Goal: Answer question/provide support: Share knowledge or assist other users

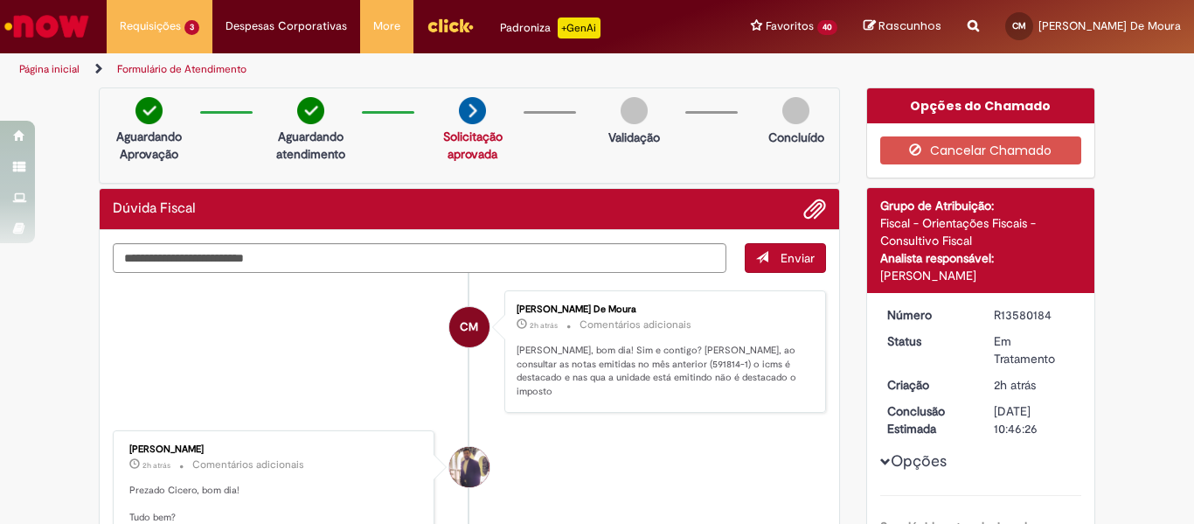
drag, startPoint x: 1049, startPoint y: 311, endPoint x: 978, endPoint y: 310, distance: 71.7
click at [981, 310] on dd "R13580184" at bounding box center [1035, 314] width 108 height 17
copy div "R13580184"
click at [981, 428] on dd "[DATE] 10:46:26" at bounding box center [1035, 419] width 108 height 35
click at [51, 42] on img "Ir para a Homepage" at bounding box center [47, 26] width 90 height 35
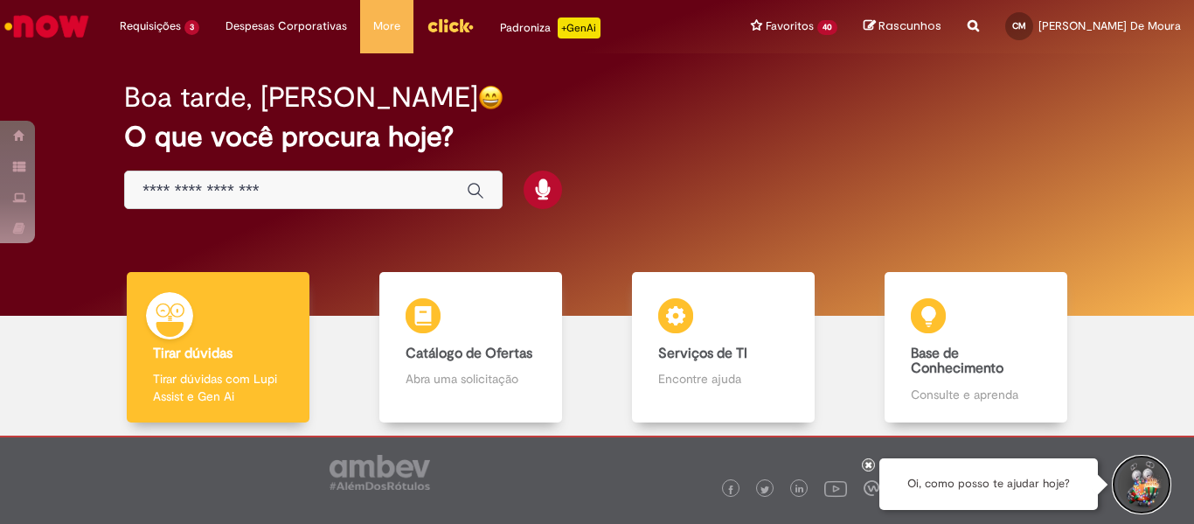
click at [1146, 491] on button "Iniciar Conversa de Suporte" at bounding box center [1142, 484] width 52 height 52
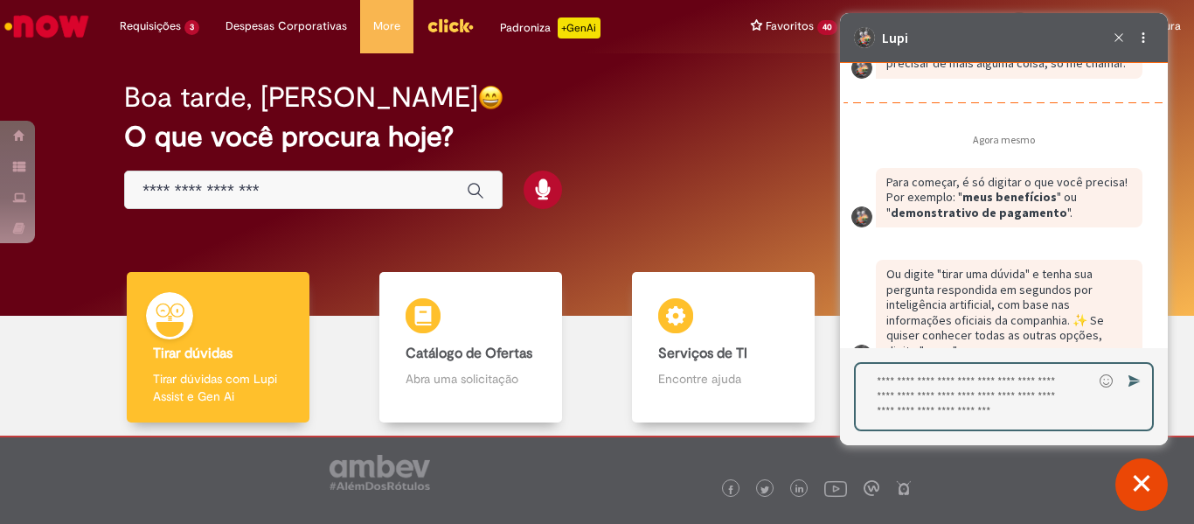
scroll to position [2861, 0]
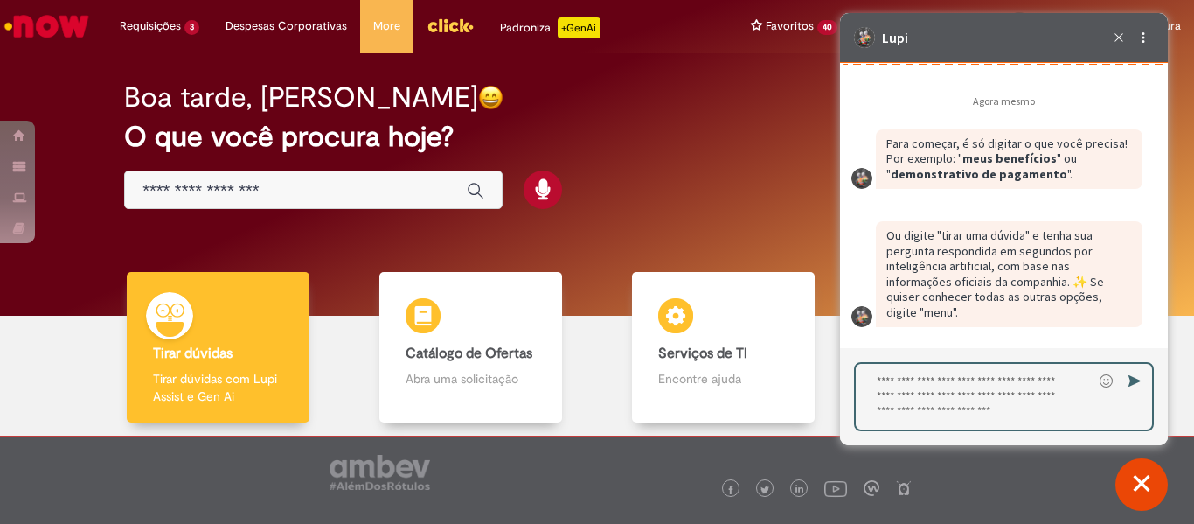
click at [942, 384] on textarea "Digite sua resposta aqui e pressione Enter para enviar" at bounding box center [974, 397] width 237 height 66
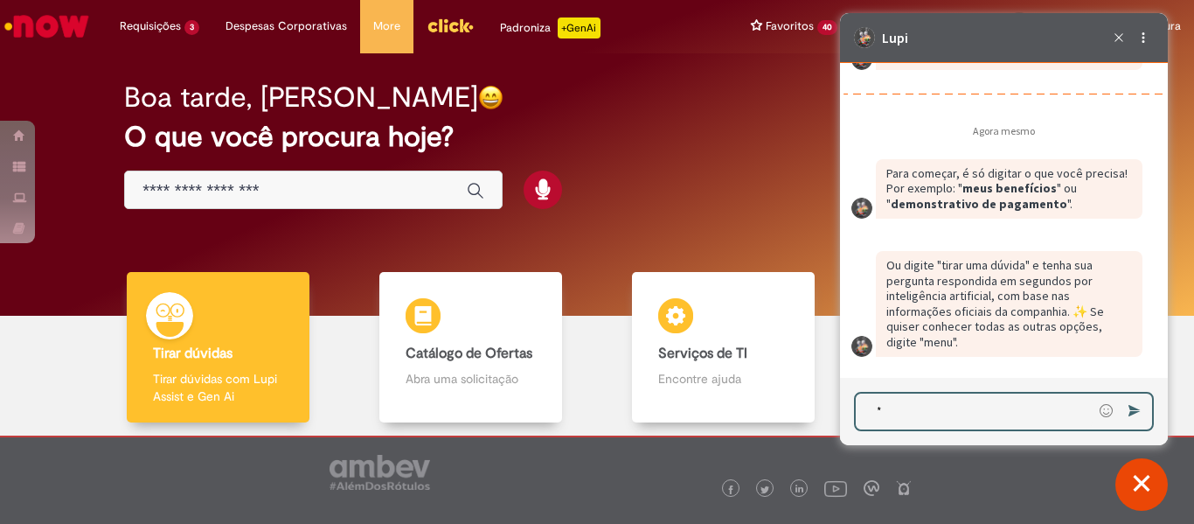
scroll to position [2831, 0]
type textarea "****"
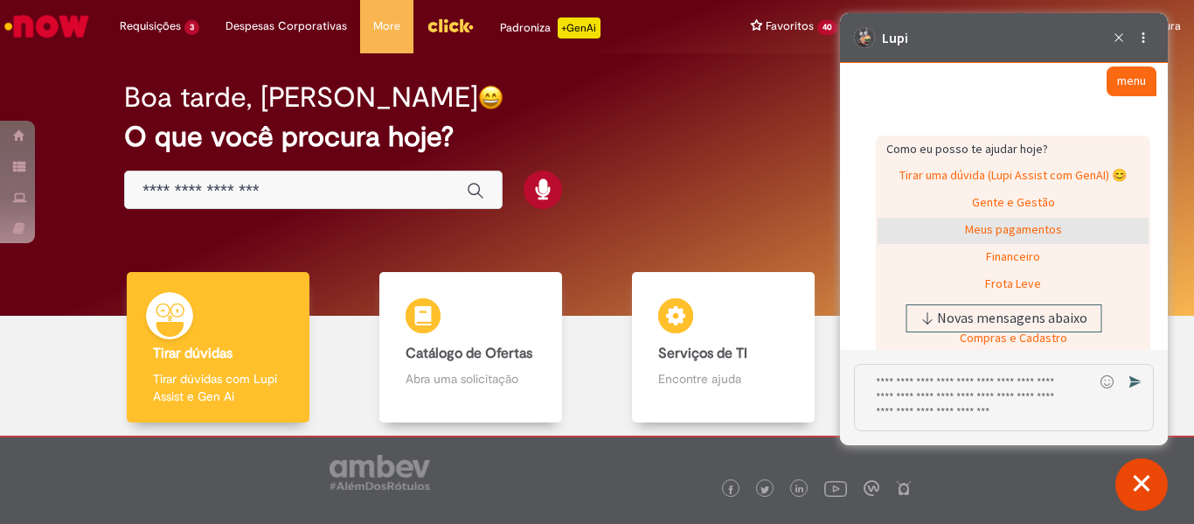
scroll to position [3298, 0]
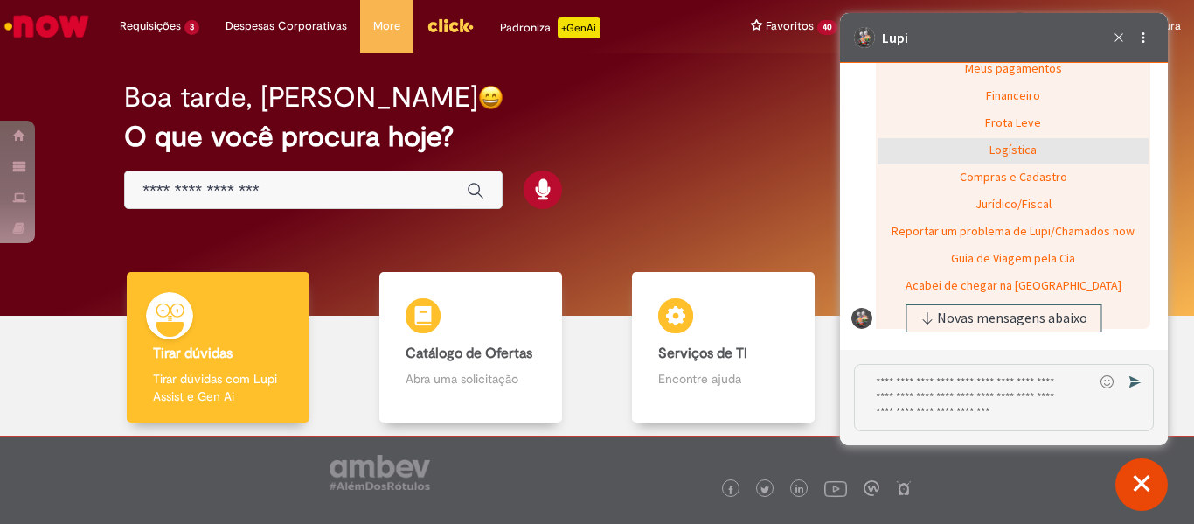
click at [1014, 164] on div "Logística" at bounding box center [1013, 151] width 271 height 26
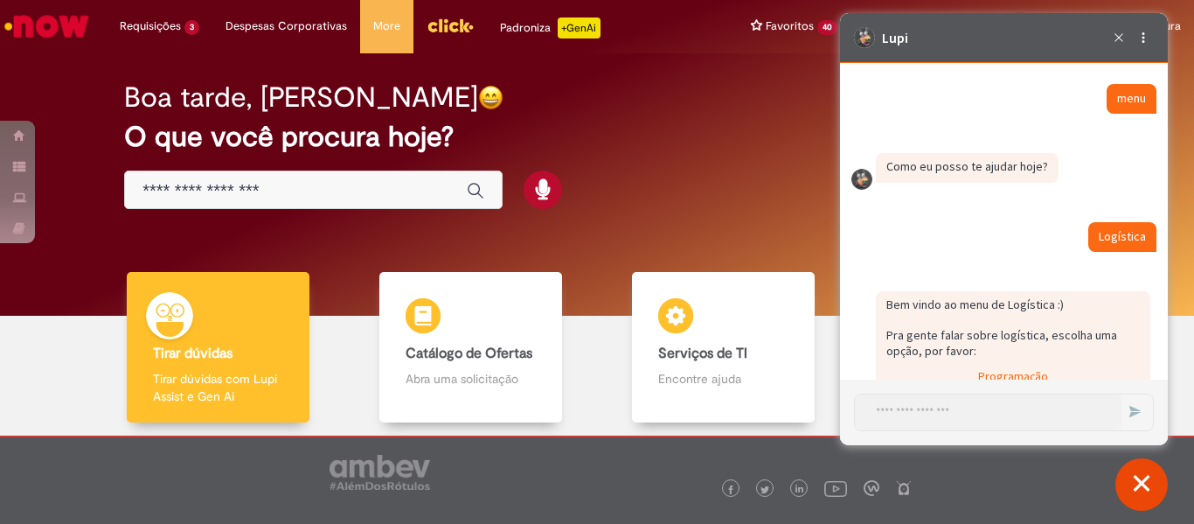
scroll to position [3280, 0]
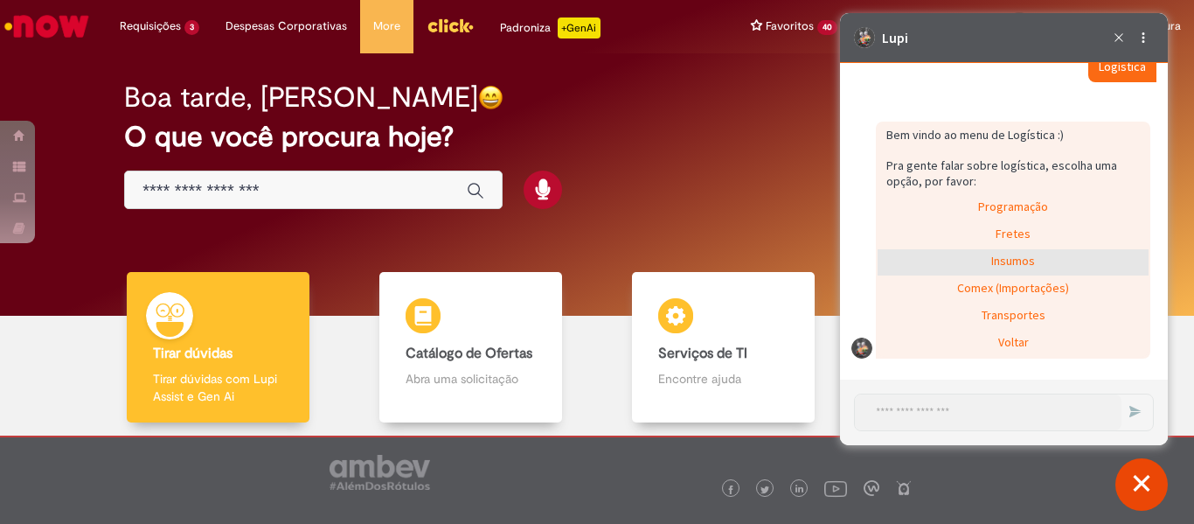
click at [1014, 275] on div "Insumos" at bounding box center [1013, 262] width 271 height 26
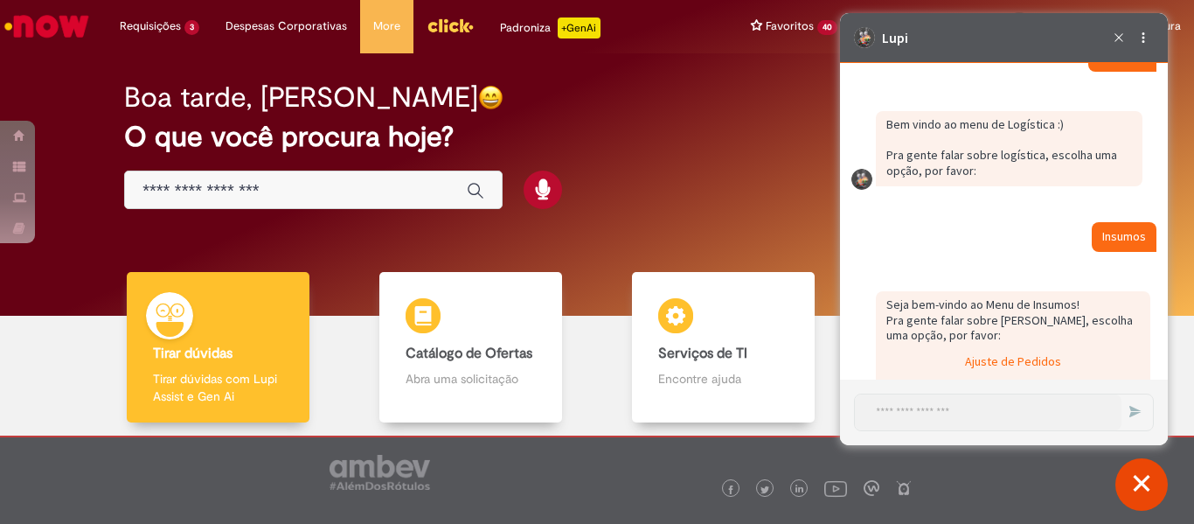
scroll to position [3417, 0]
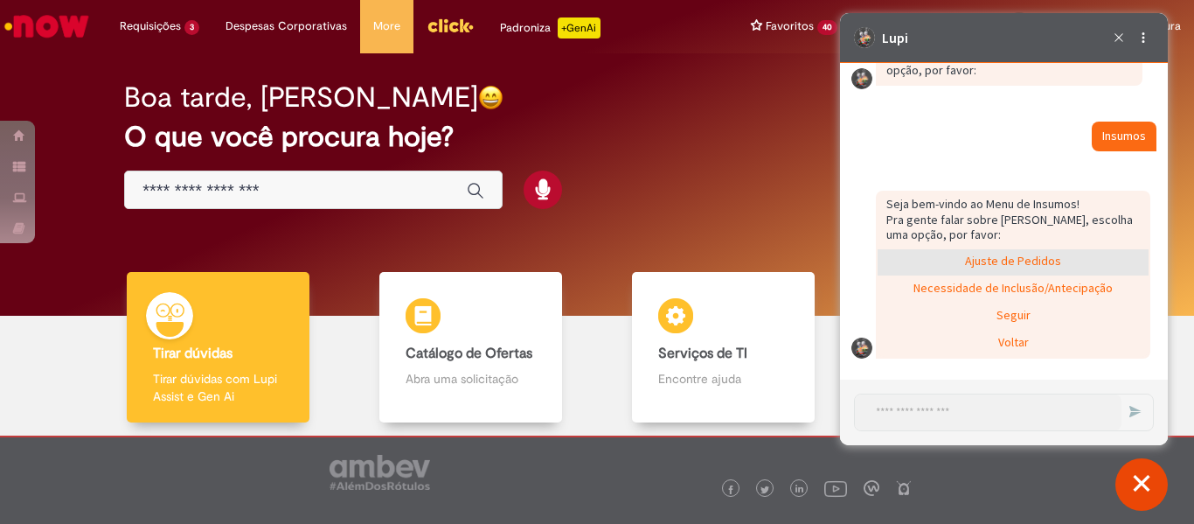
click at [1024, 263] on div "Ajuste de Pedidos" at bounding box center [1013, 262] width 271 height 26
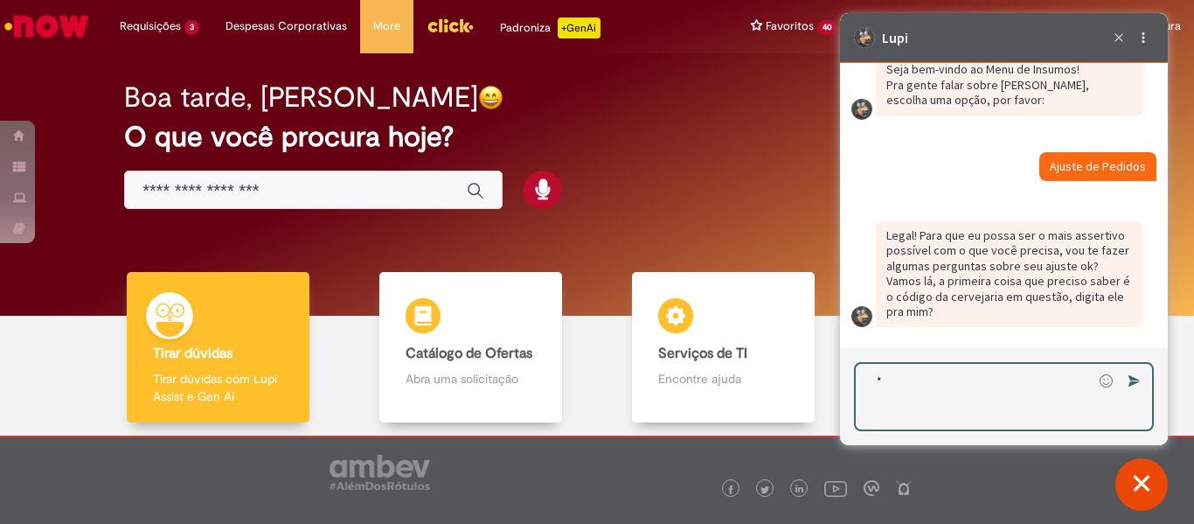
scroll to position [3522, 0]
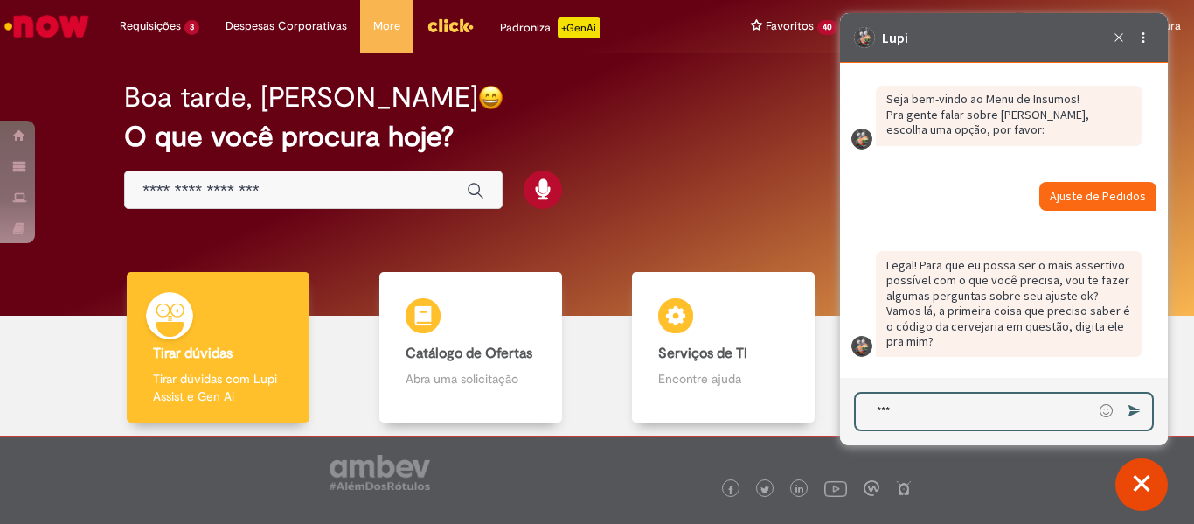
type textarea "****"
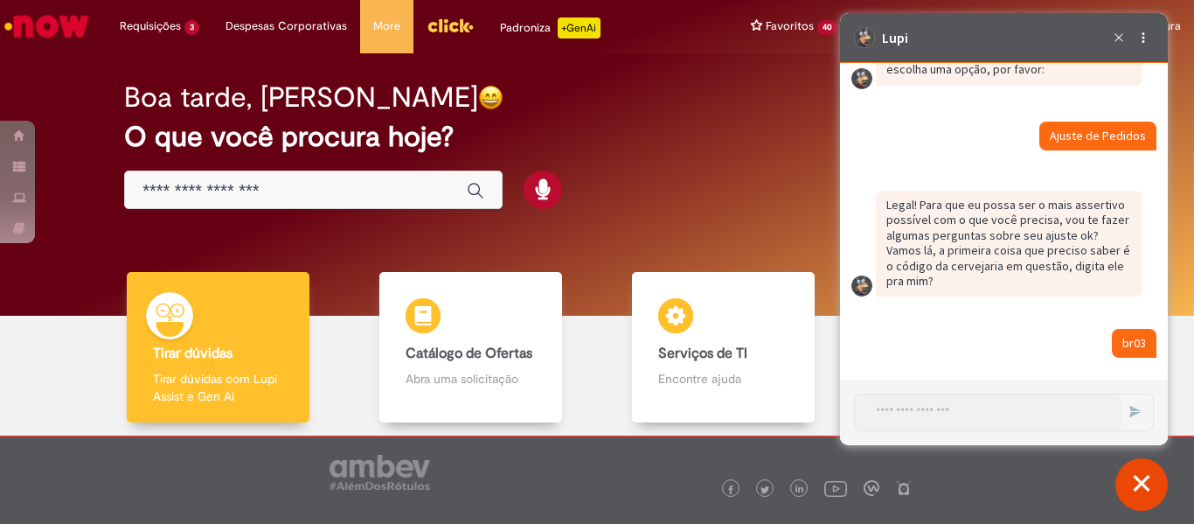
scroll to position [3719, 0]
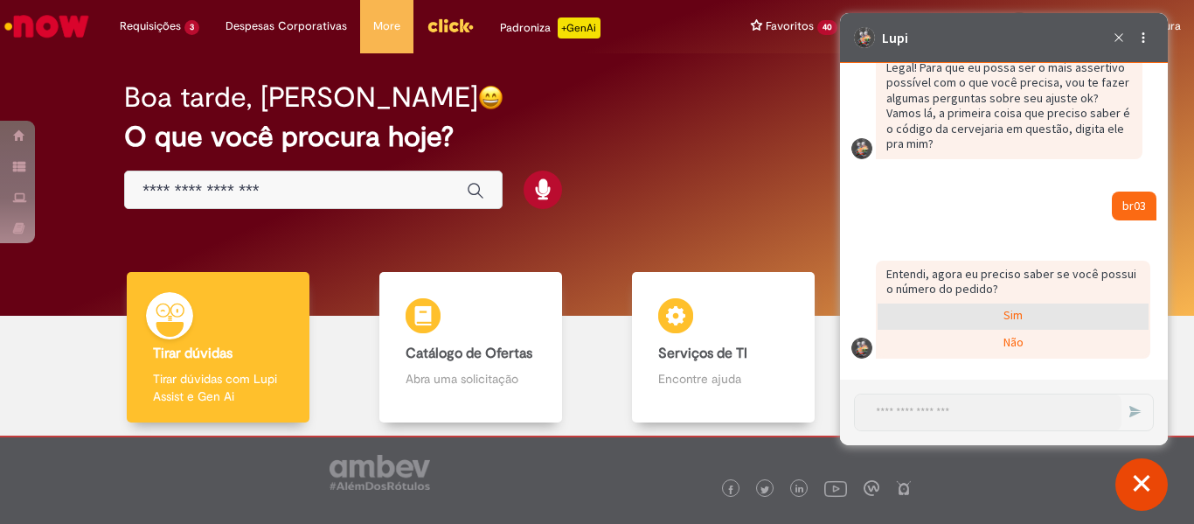
click at [1002, 320] on div "Sim" at bounding box center [1013, 316] width 271 height 26
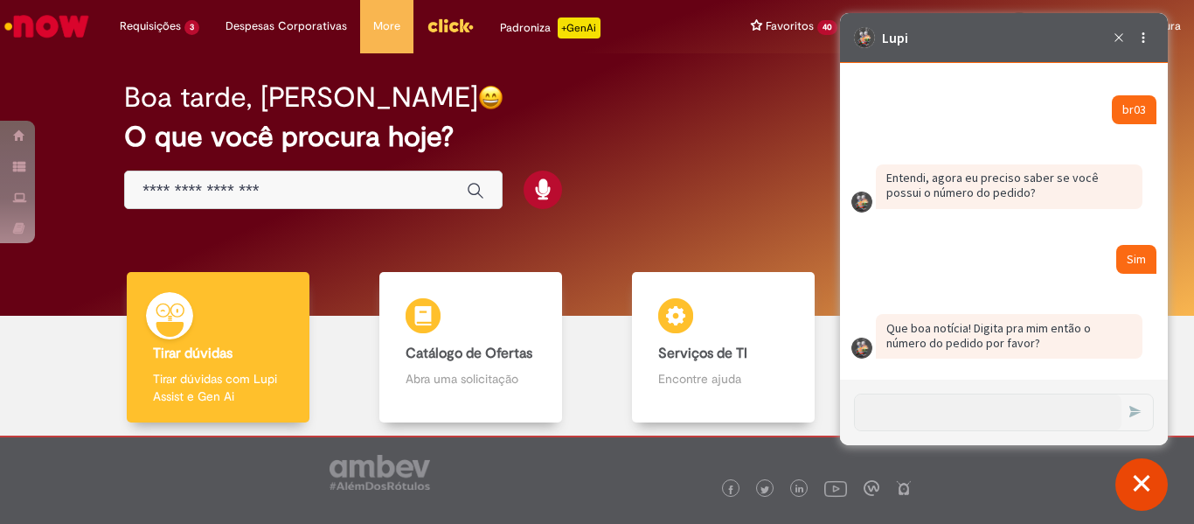
scroll to position [3816, 0]
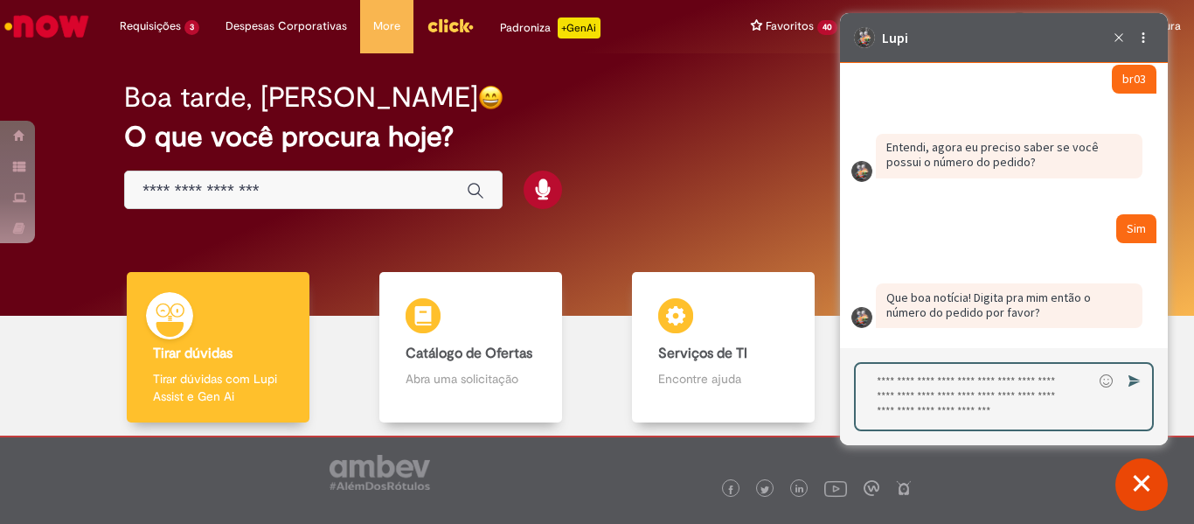
paste textarea "**********"
type textarea "**********"
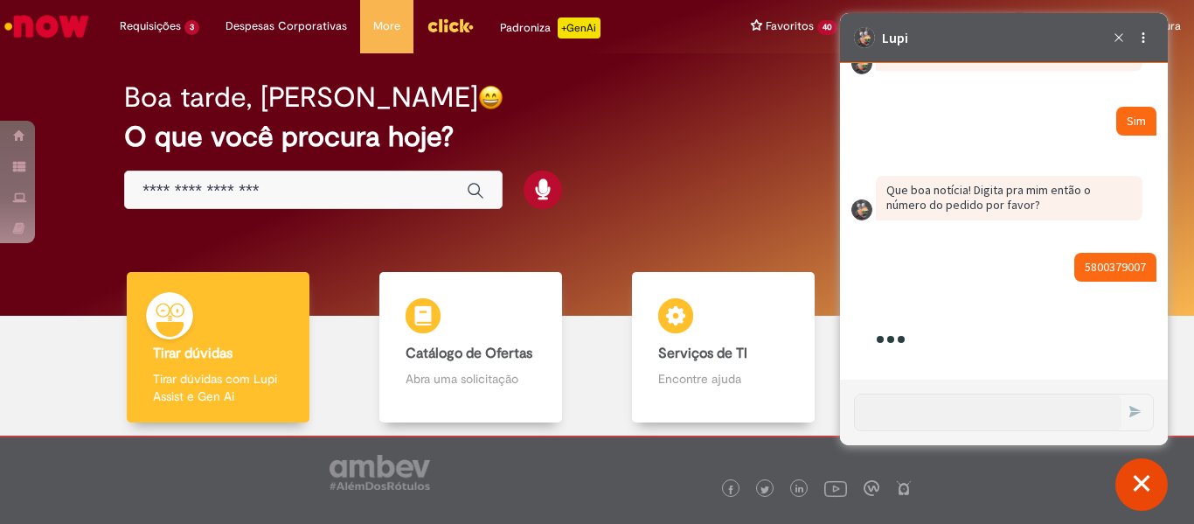
scroll to position [3976, 0]
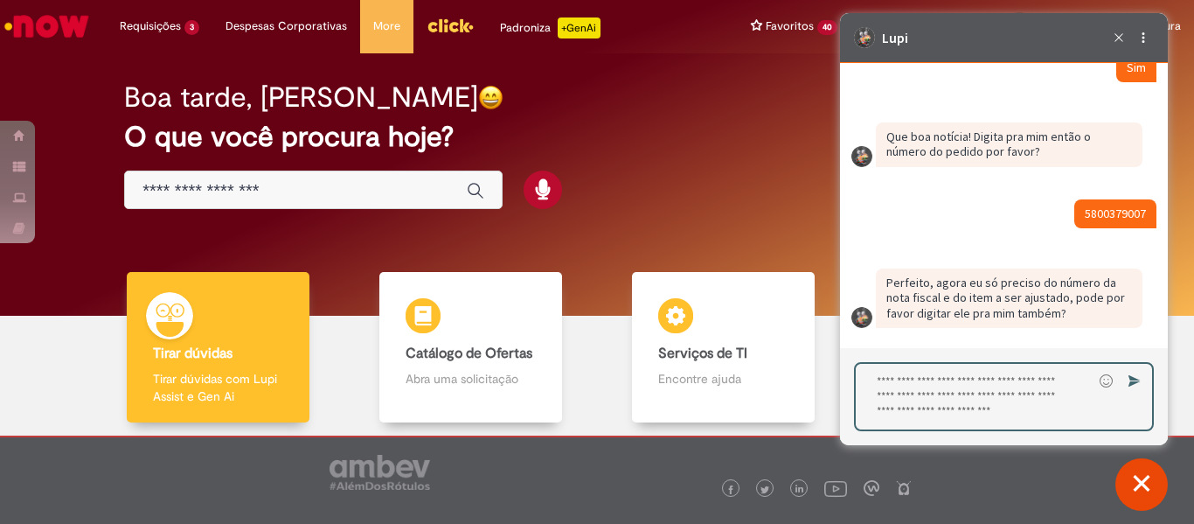
click at [952, 399] on textarea "Digite sua resposta aqui e pressione Enter para enviar" at bounding box center [974, 397] width 237 height 66
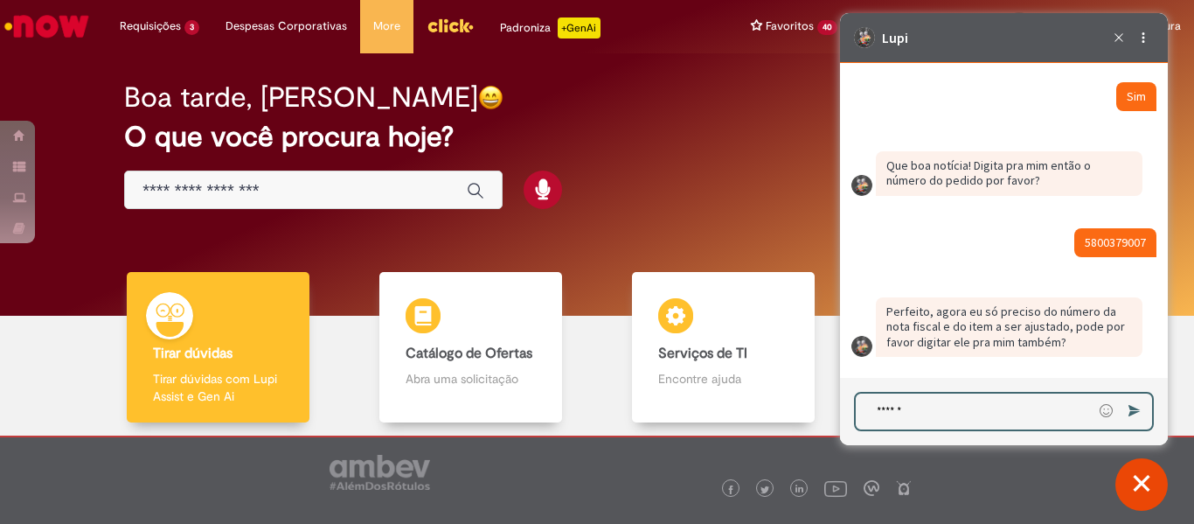
type textarea "*******"
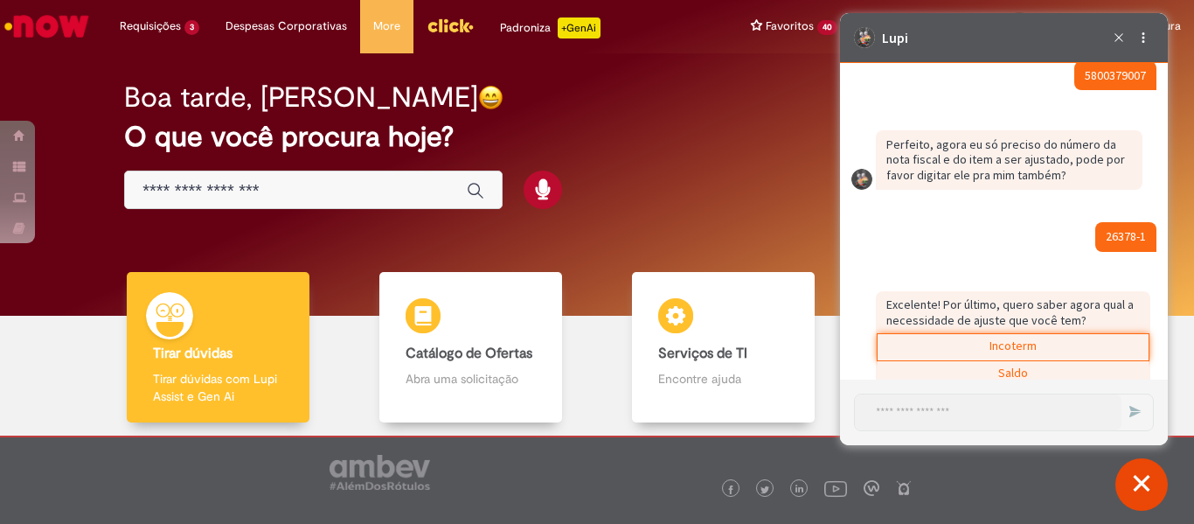
scroll to position [4366, 0]
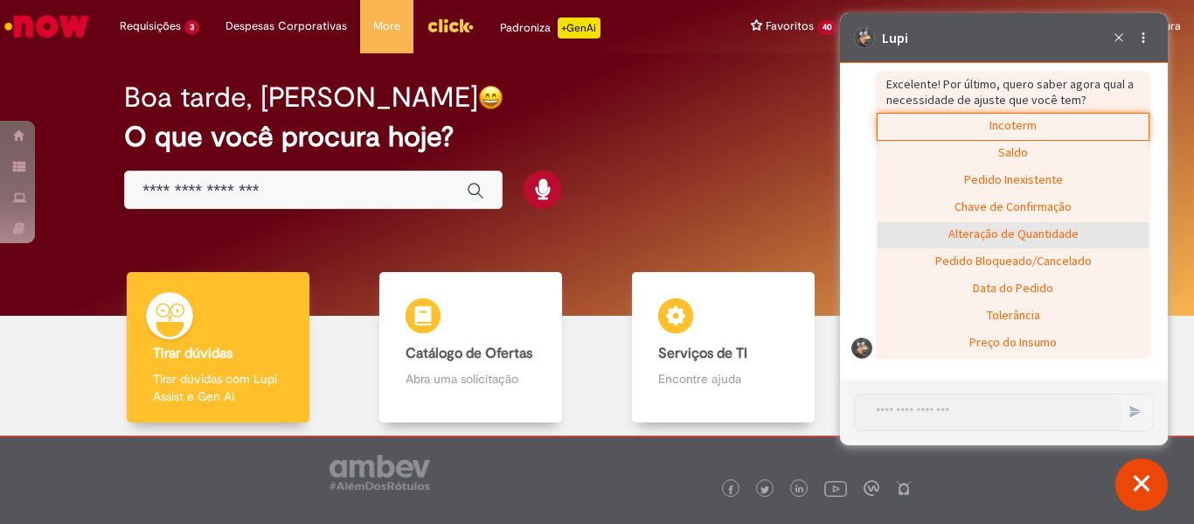
click at [1010, 235] on div "Alteração de Quantidade" at bounding box center [1013, 235] width 271 height 26
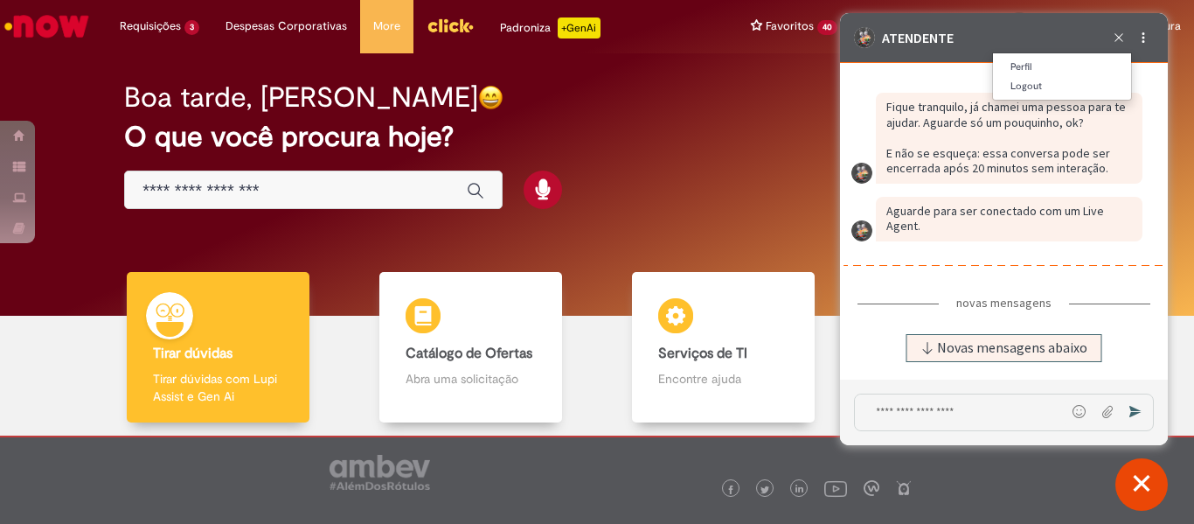
scroll to position [4646, 0]
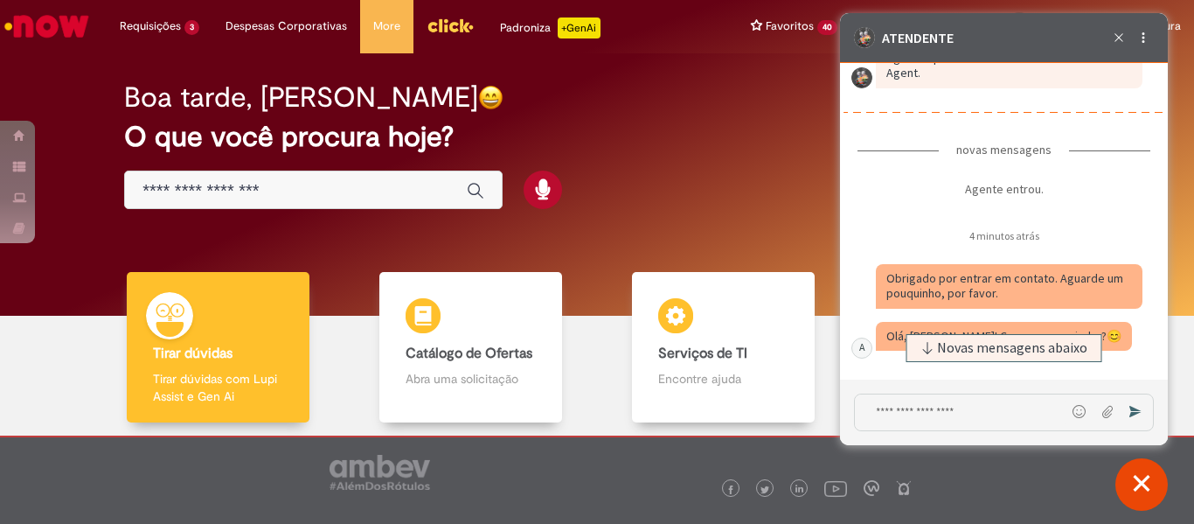
click at [911, 414] on textarea "Digite sua mensagem e pressione Enter para enviar" at bounding box center [960, 412] width 211 height 36
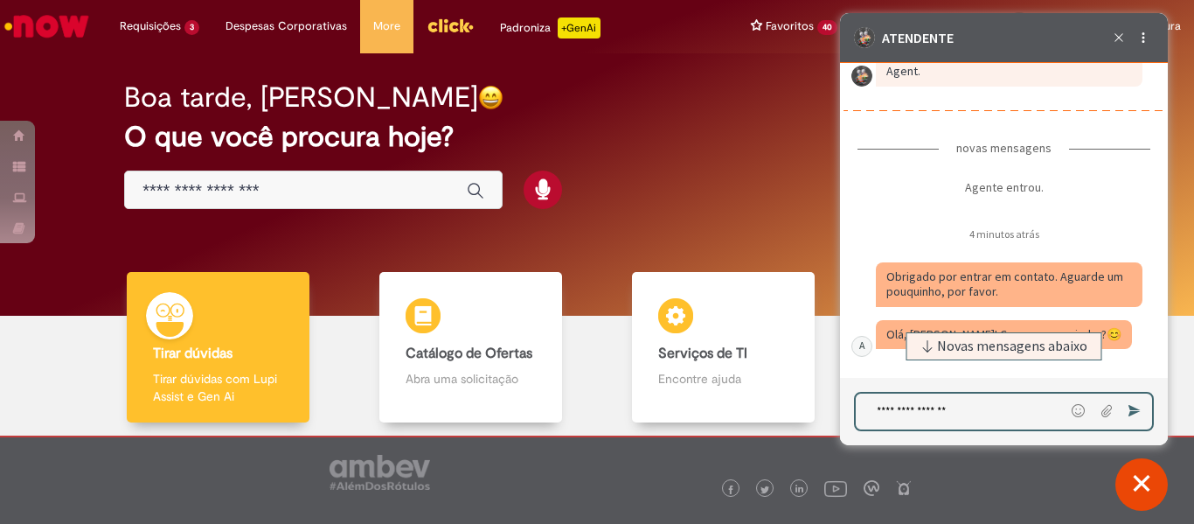
type textarea "**********"
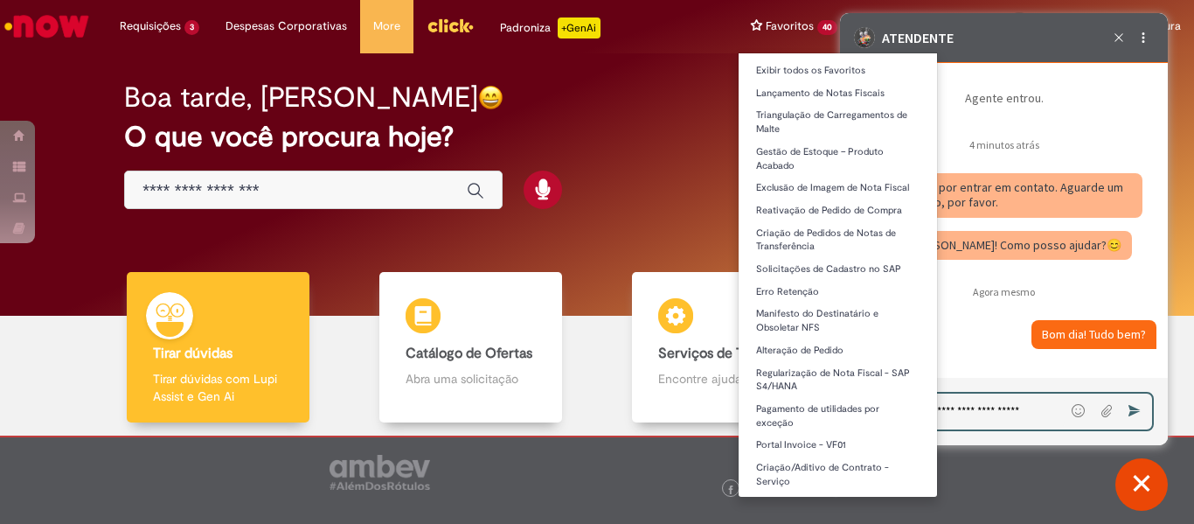
scroll to position [4699, 0]
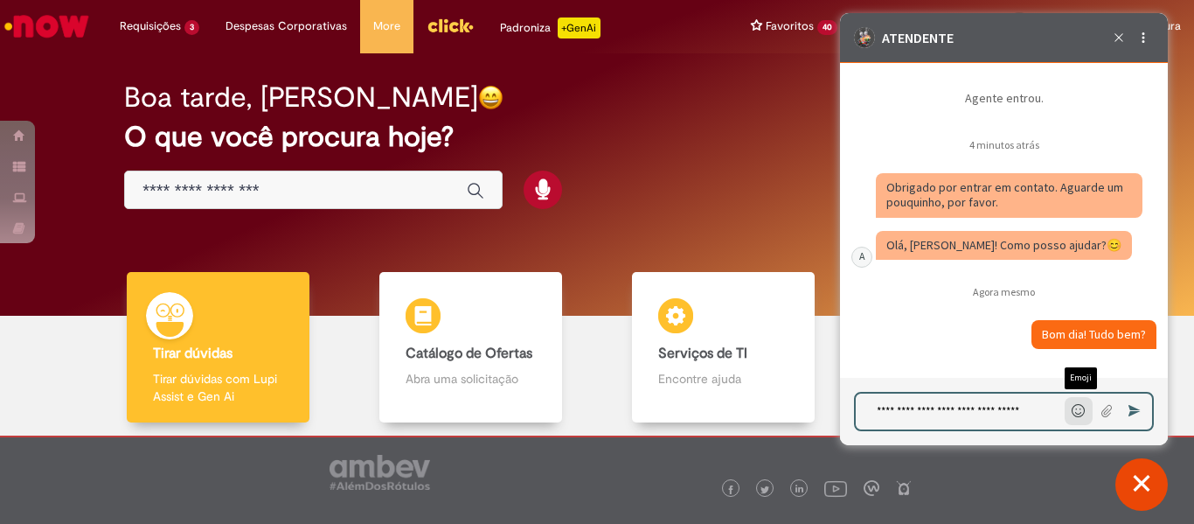
paste textarea "**********"
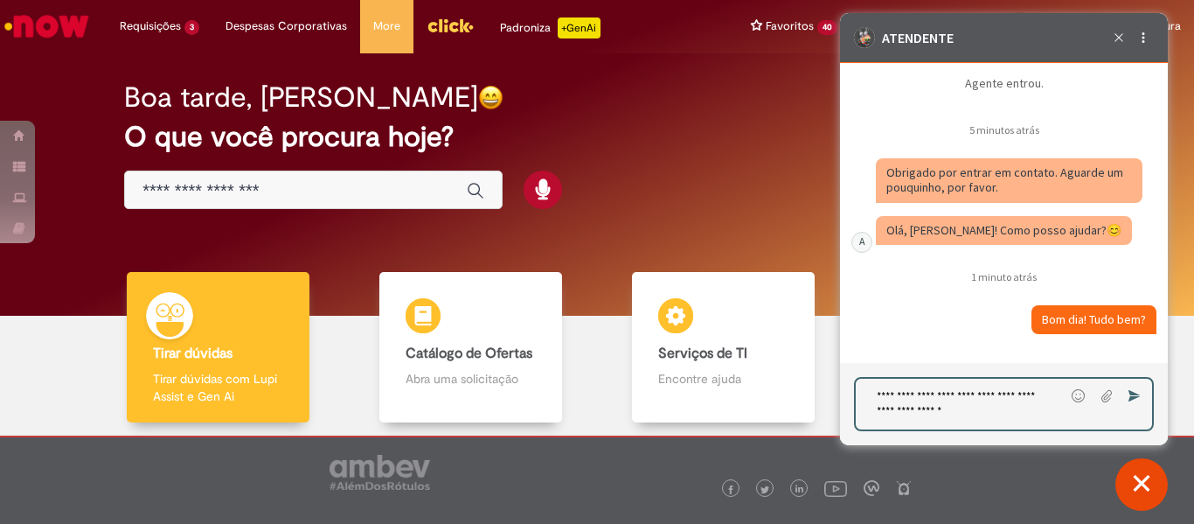
type textarea "**********"
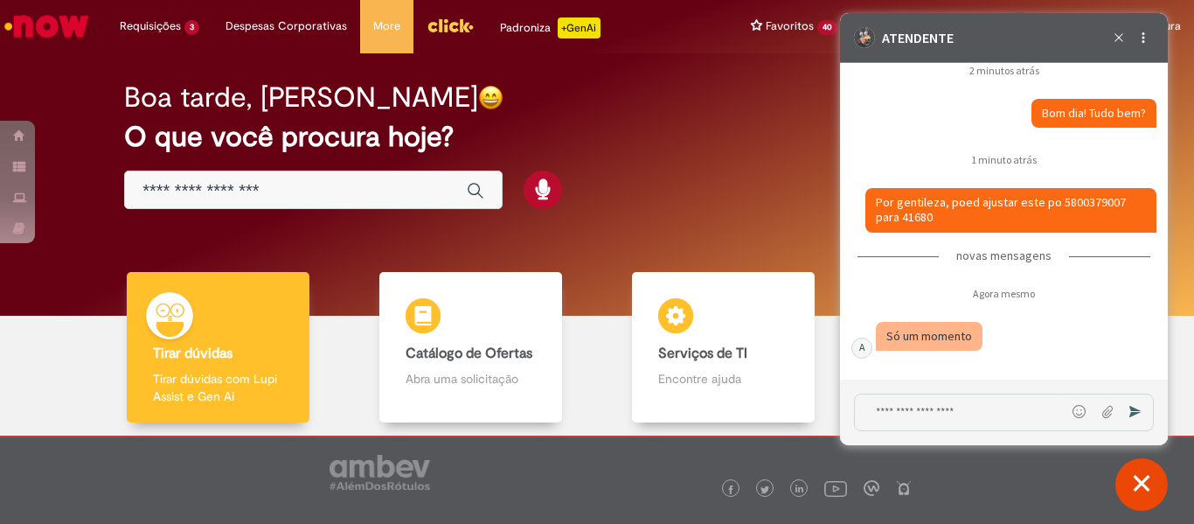
scroll to position [4920, 0]
click at [934, 407] on textarea "Digite sua mensagem e pressione Enter para enviar" at bounding box center [960, 412] width 211 height 36
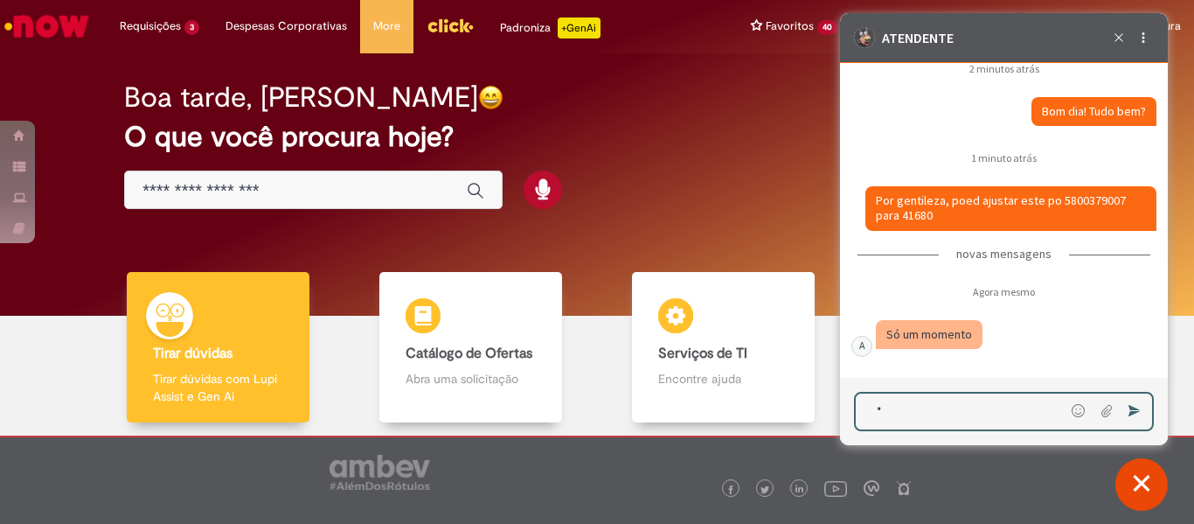
type textarea "**"
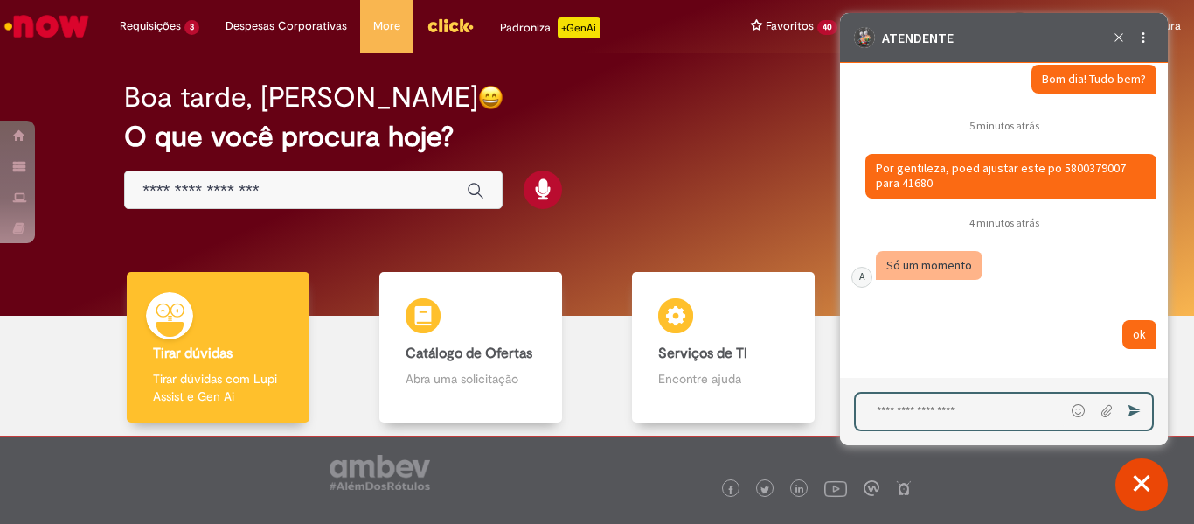
scroll to position [4954, 0]
click at [987, 417] on textarea "Digite sua mensagem e pressione Enter para enviar" at bounding box center [960, 411] width 209 height 36
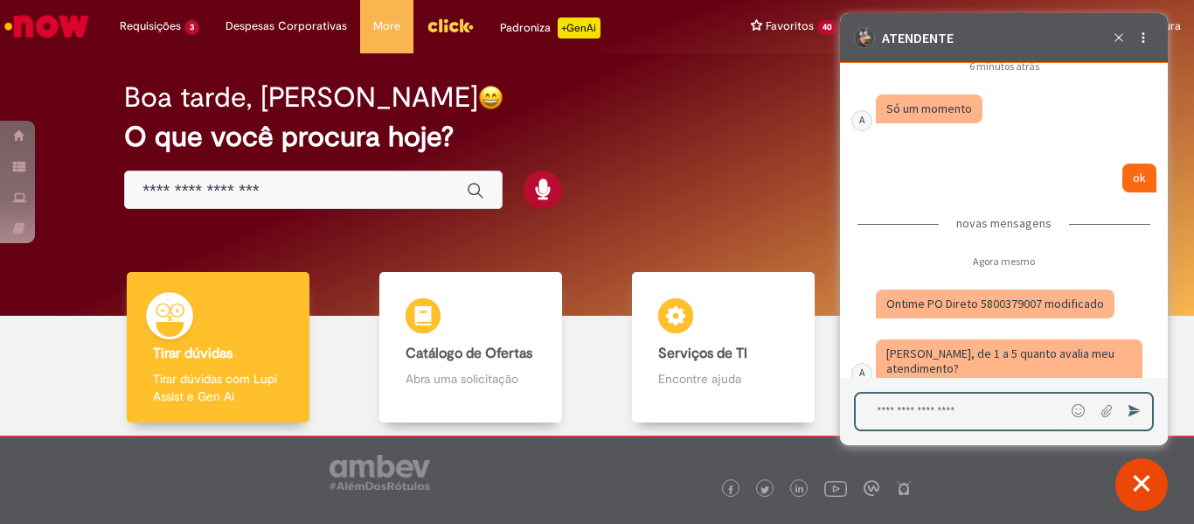
scroll to position [5138, 0]
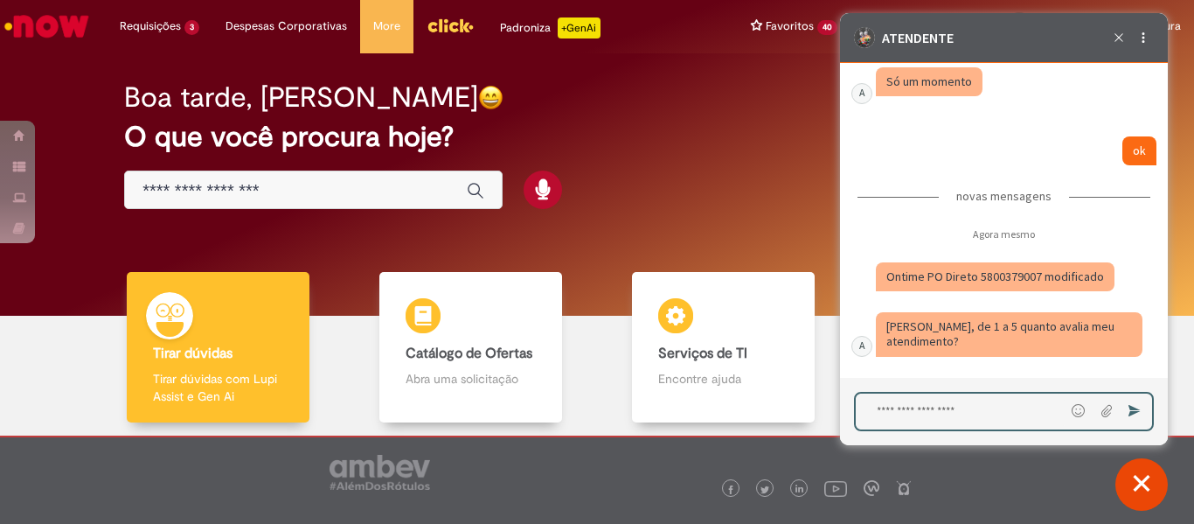
click at [942, 401] on textarea "Digite sua mensagem e pressione Enter para enviar" at bounding box center [960, 411] width 209 height 36
type textarea "*"
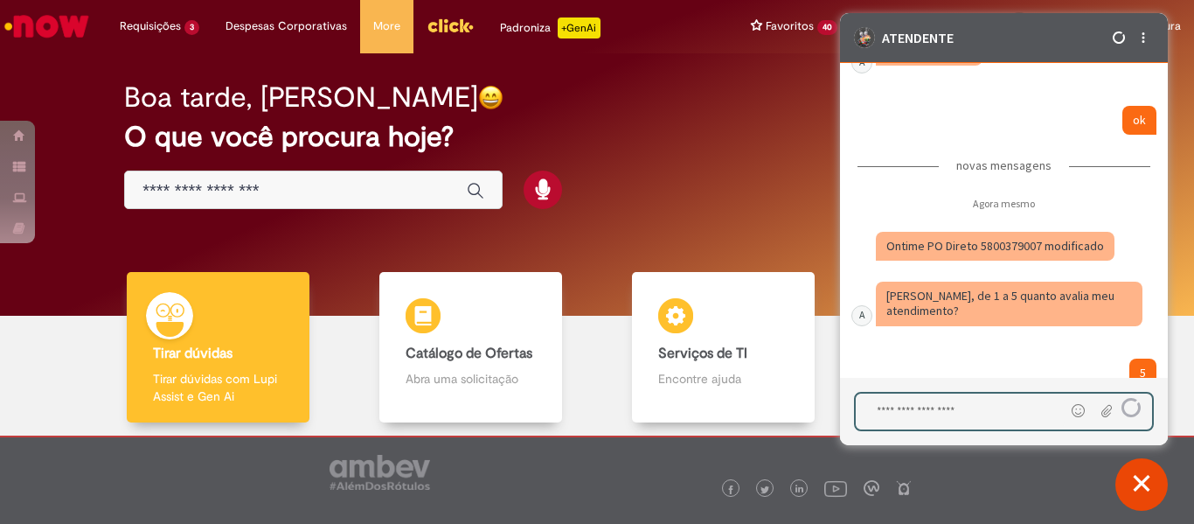
scroll to position [5207, 0]
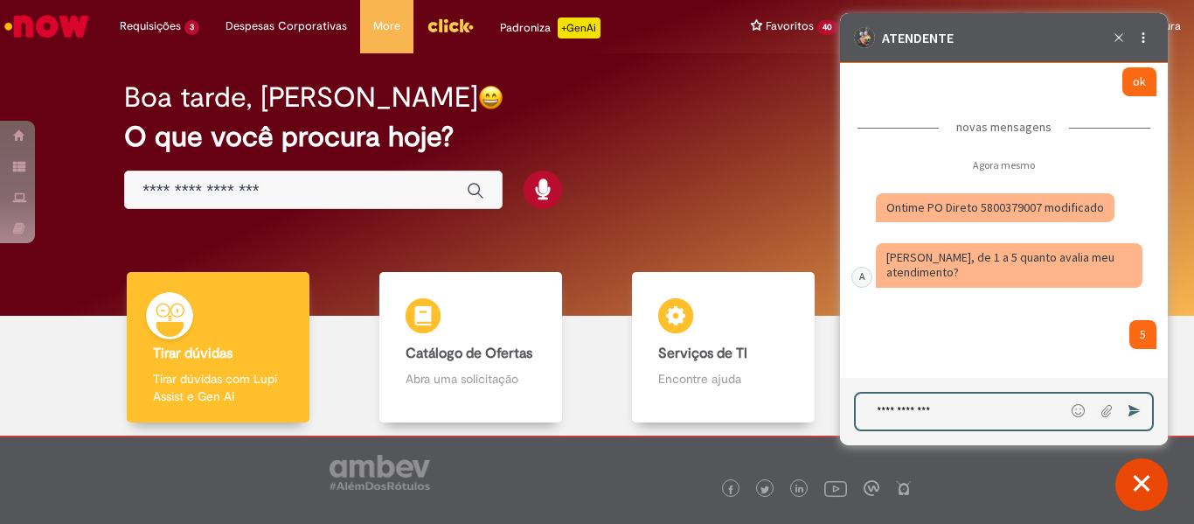
type textarea "**********"
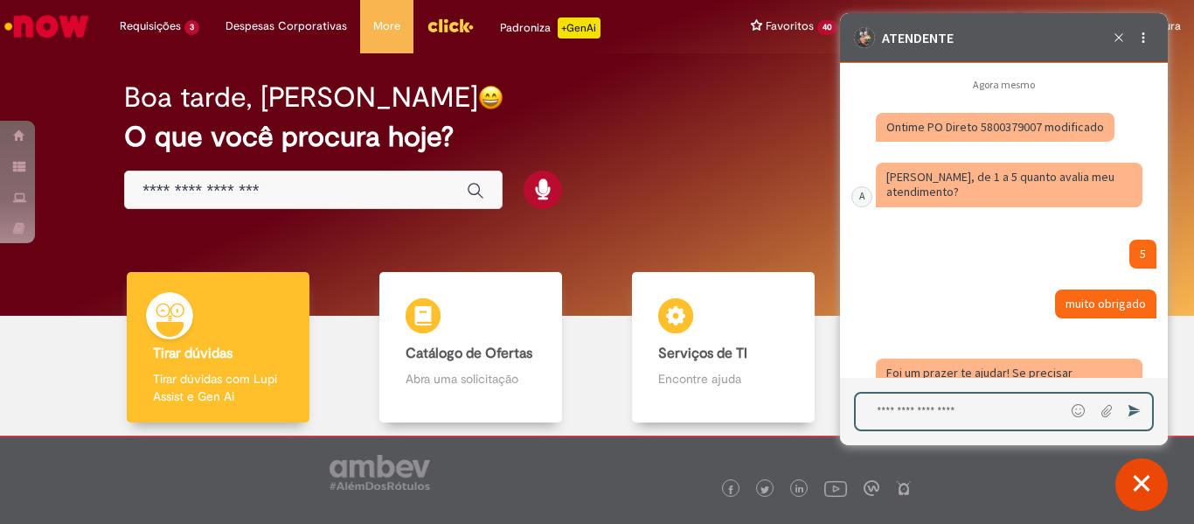
scroll to position [5348, 0]
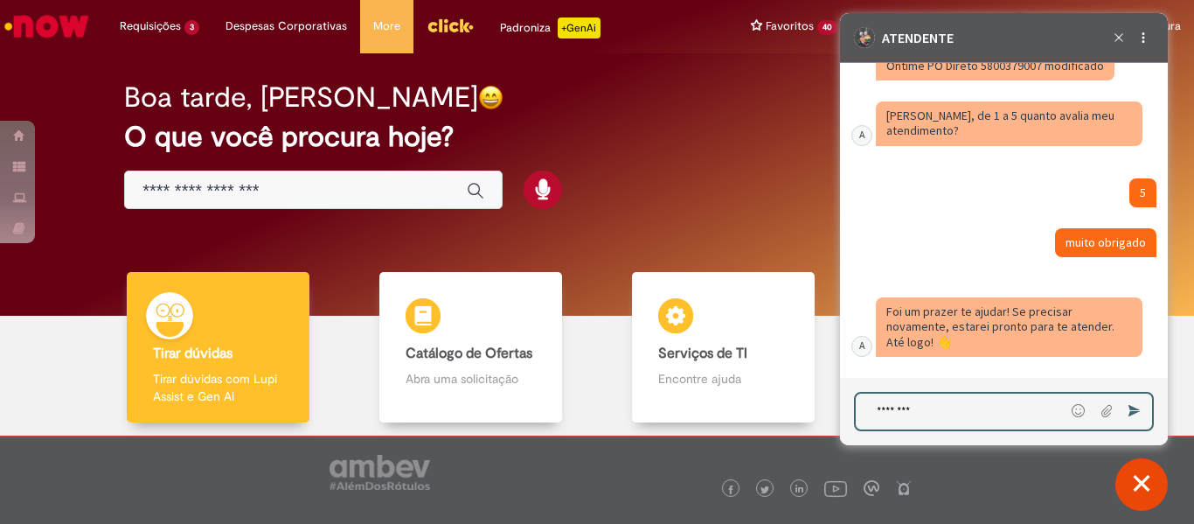
type textarea "*********"
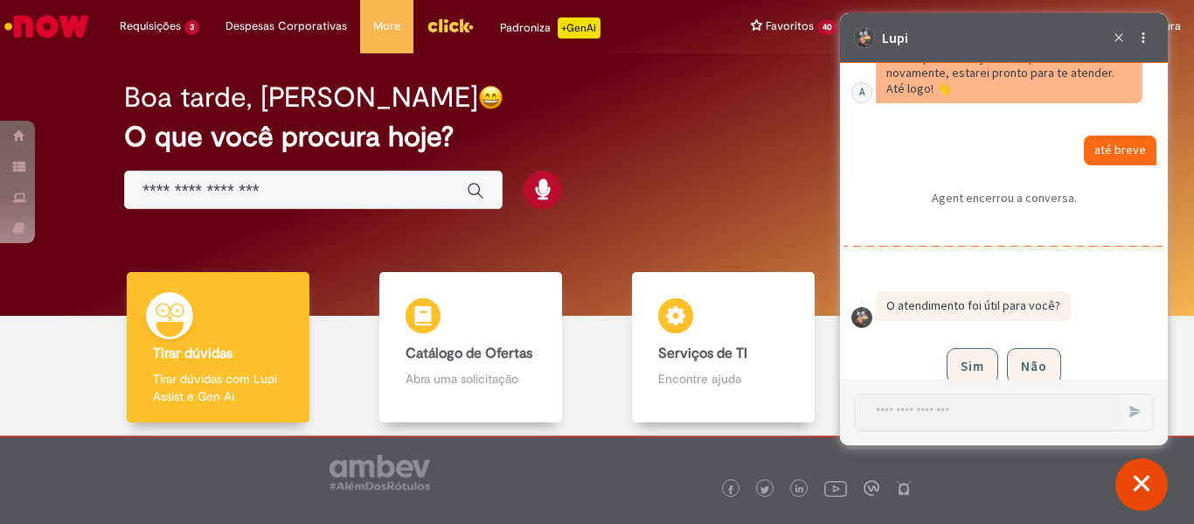
scroll to position [5638, 0]
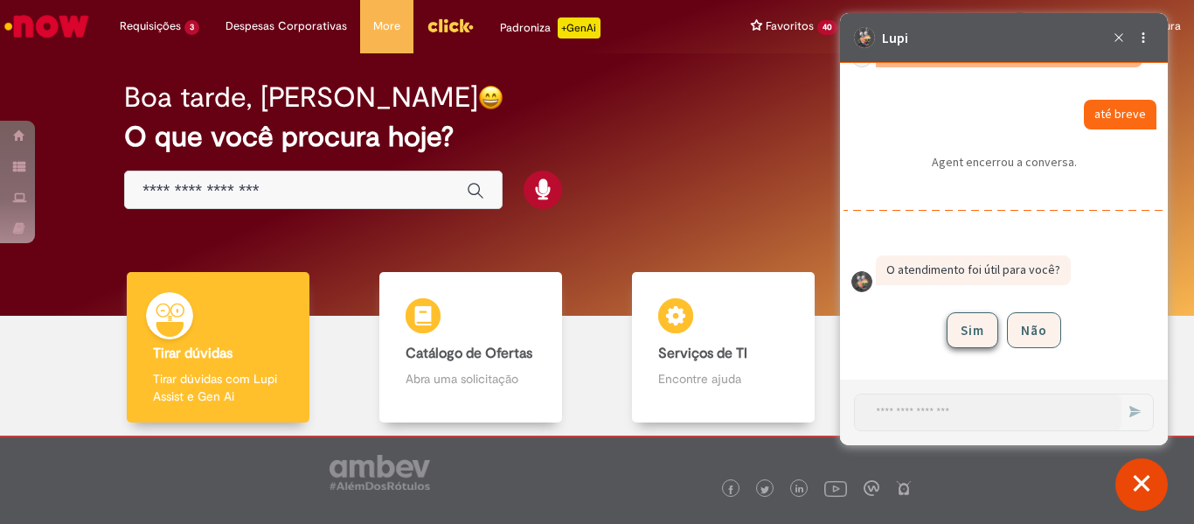
click at [965, 335] on button "Sim" at bounding box center [973, 330] width 52 height 36
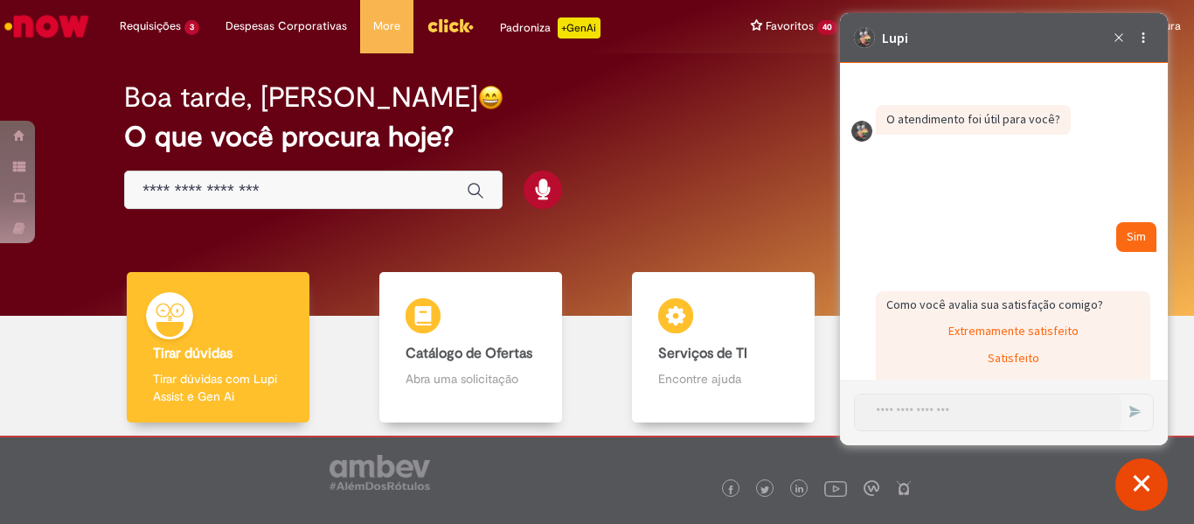
scroll to position [5885, 0]
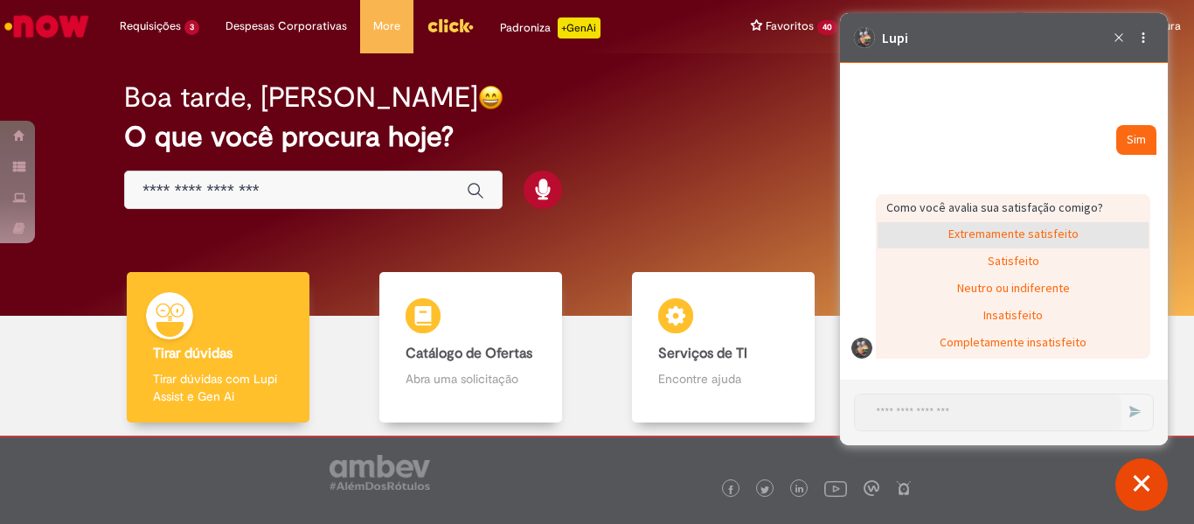
click at [1054, 231] on div "Extremamente satisfeito" at bounding box center [1013, 235] width 271 height 26
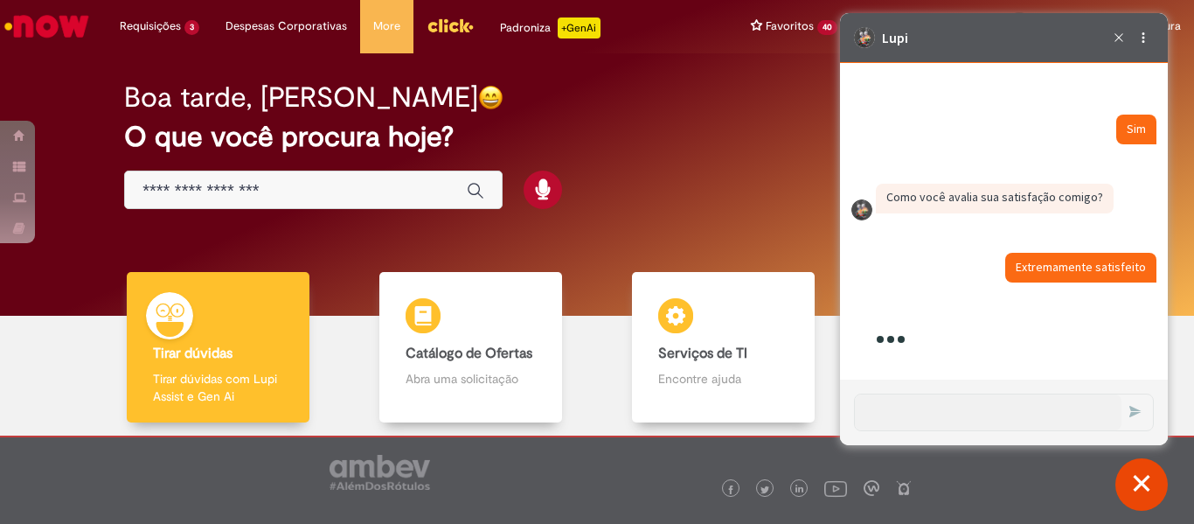
scroll to position [5896, 0]
click at [1141, 484] on button "Fechar conversa de suporte" at bounding box center [1142, 484] width 52 height 52
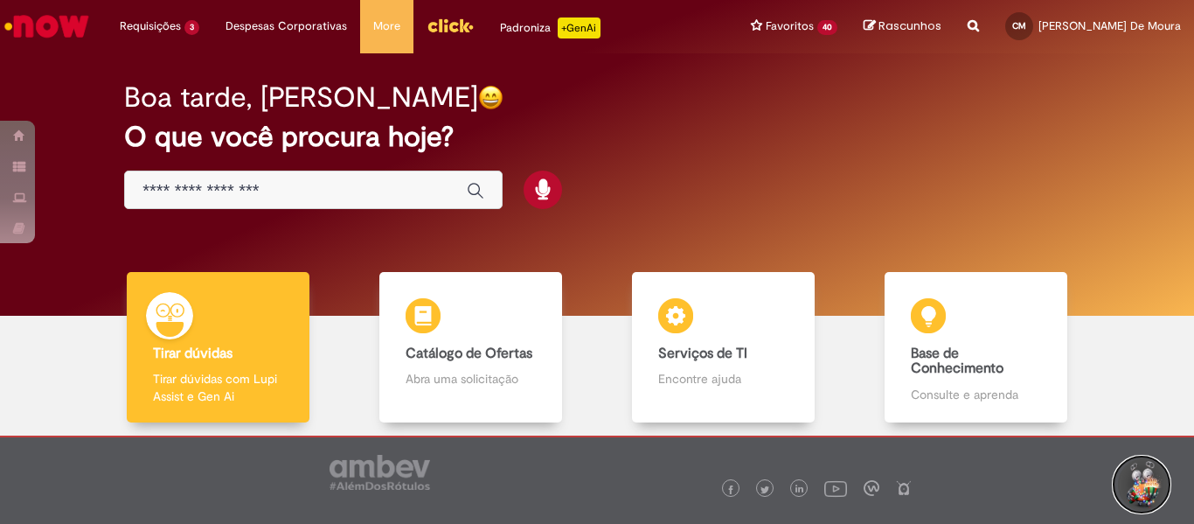
drag, startPoint x: 1141, startPoint y: 473, endPoint x: 1142, endPoint y: 447, distance: 26.2
click at [1141, 473] on button "Iniciar Conversa de Suporte" at bounding box center [1142, 484] width 52 height 52
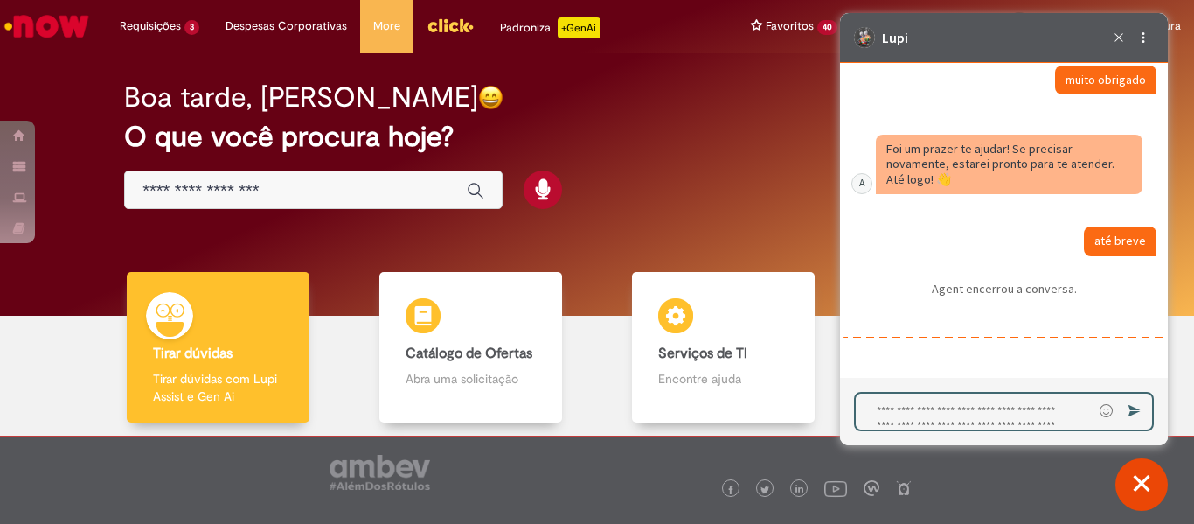
scroll to position [5181, 0]
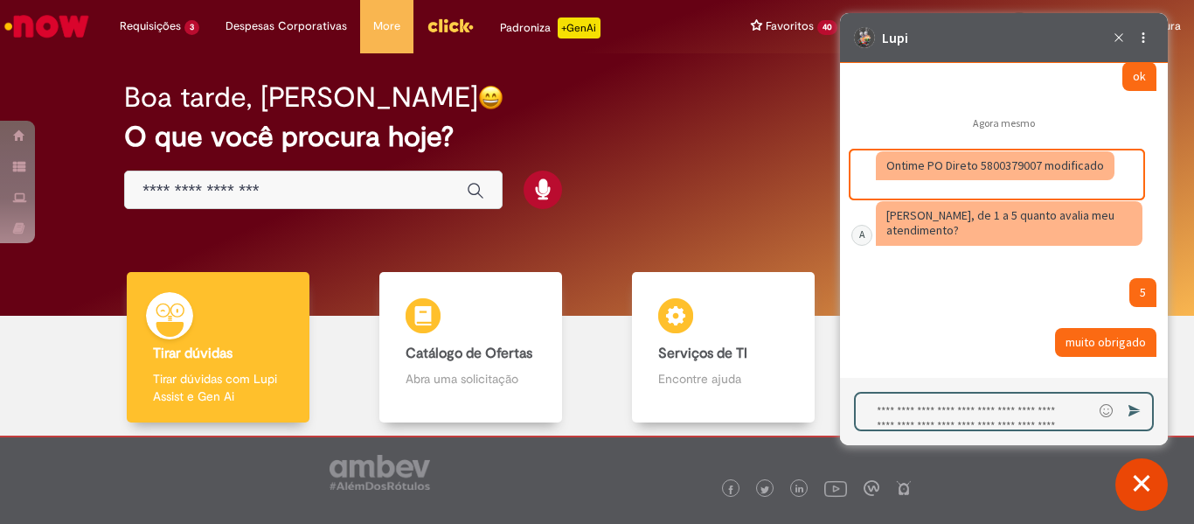
drag, startPoint x: 1039, startPoint y: 198, endPoint x: 983, endPoint y: 197, distance: 56.0
click at [983, 173] on fragment "Ontime PO Direto 5800379007 modificado" at bounding box center [996, 165] width 218 height 16
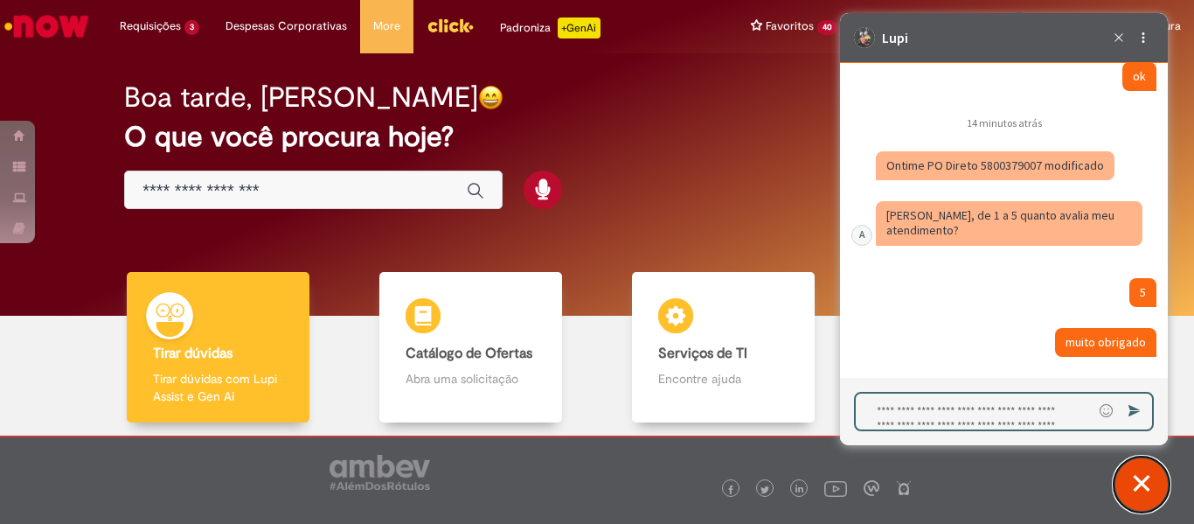
drag, startPoint x: 1129, startPoint y: 470, endPoint x: 1120, endPoint y: 457, distance: 15.8
click at [1129, 470] on button "Fechar conversa de suporte" at bounding box center [1142, 484] width 52 height 52
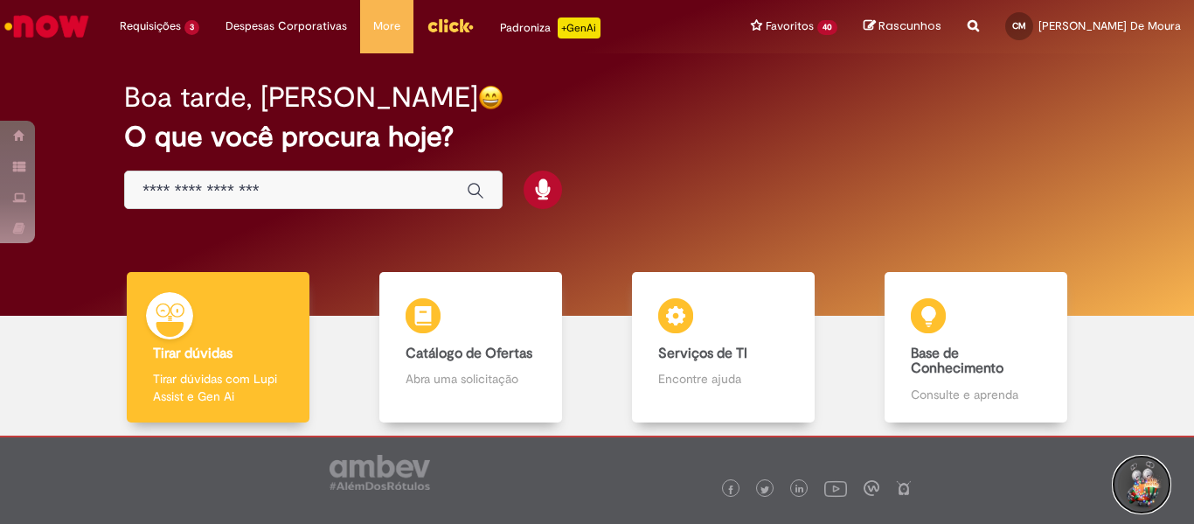
click at [1158, 497] on button "Iniciar Conversa de Suporte" at bounding box center [1142, 484] width 52 height 52
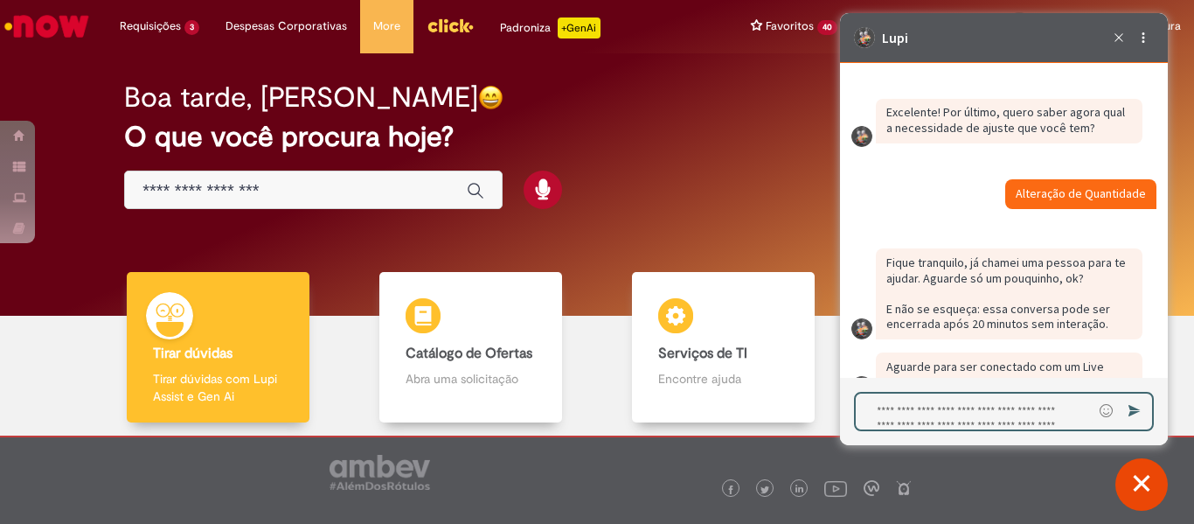
scroll to position [4220, 0]
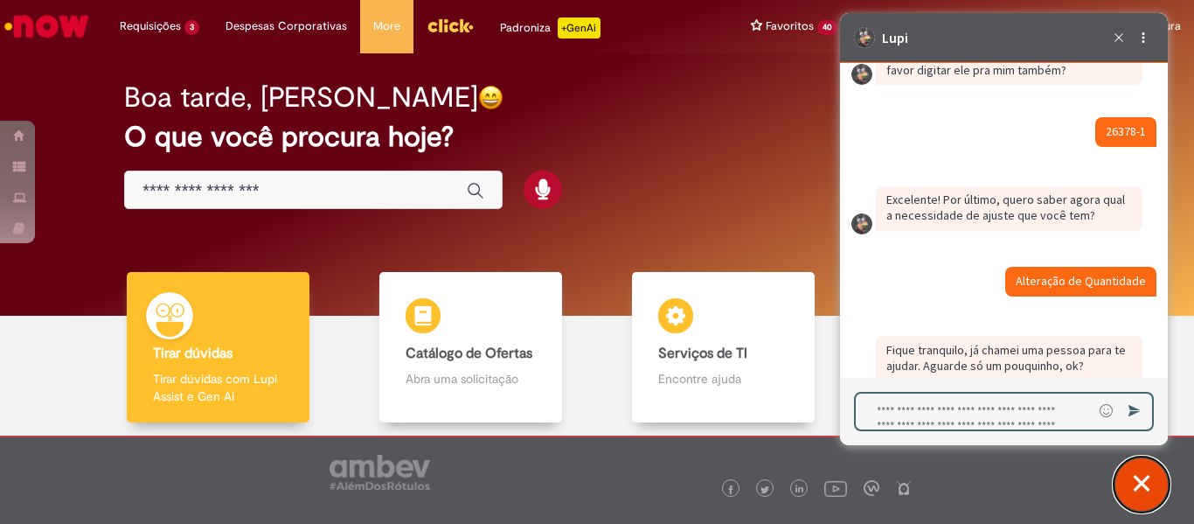
drag, startPoint x: 1141, startPoint y: 484, endPoint x: 1093, endPoint y: 464, distance: 51.8
click at [1141, 484] on button "Fechar conversa de suporte" at bounding box center [1142, 484] width 52 height 52
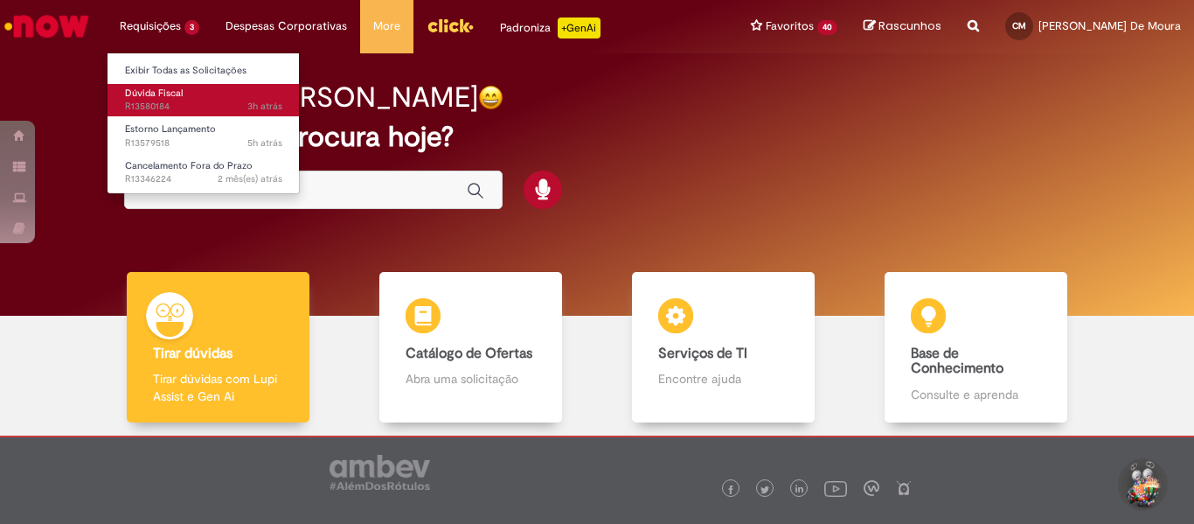
click at [167, 103] on span "3h atrás 3 horas atrás R13580184" at bounding box center [203, 107] width 157 height 14
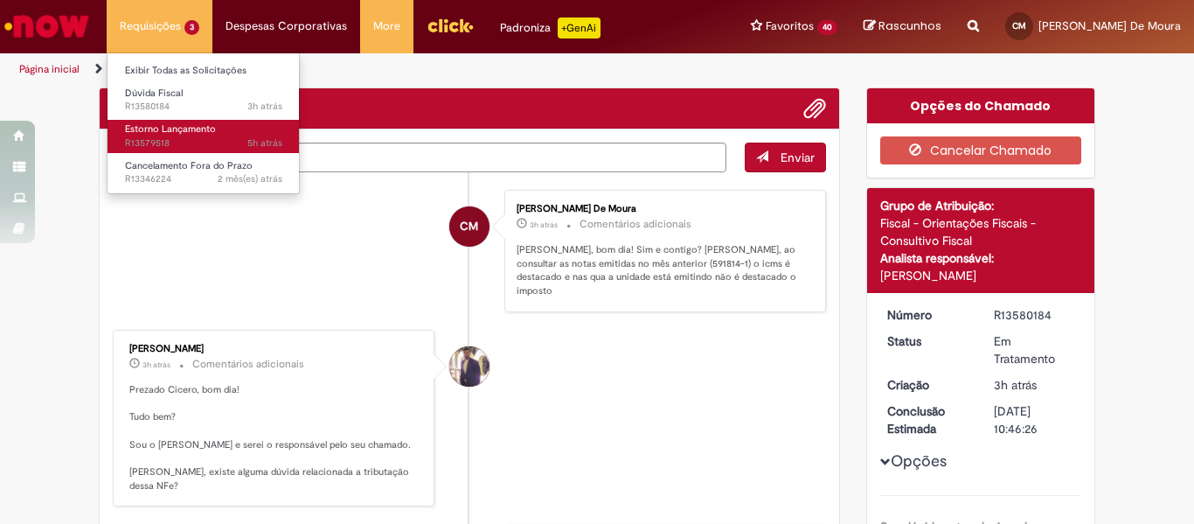
click at [180, 143] on span "5h atrás 5 horas atrás R13579518" at bounding box center [203, 143] width 157 height 14
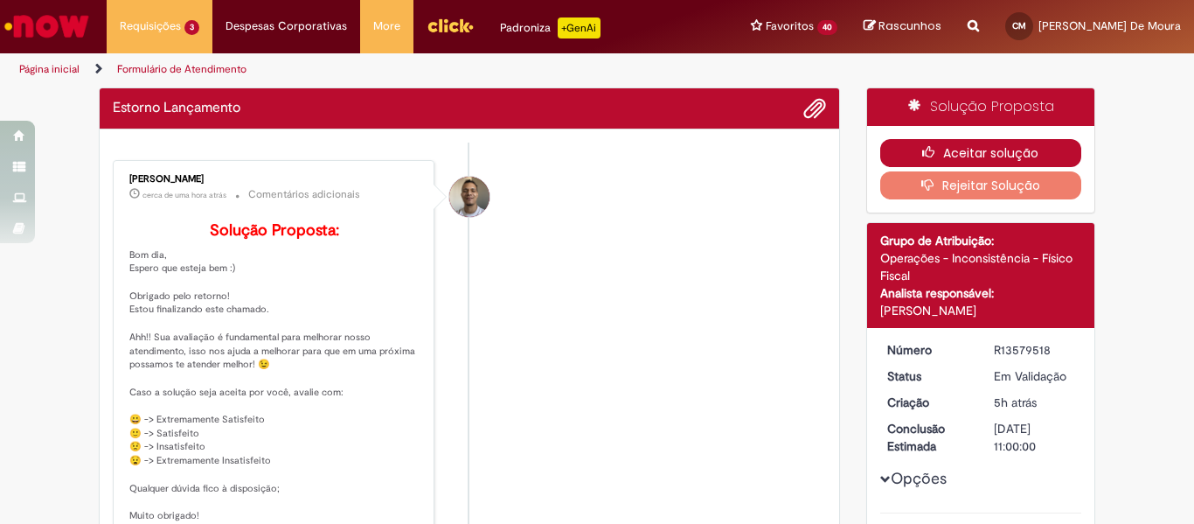
click at [978, 159] on button "Aceitar solução" at bounding box center [981, 153] width 202 height 28
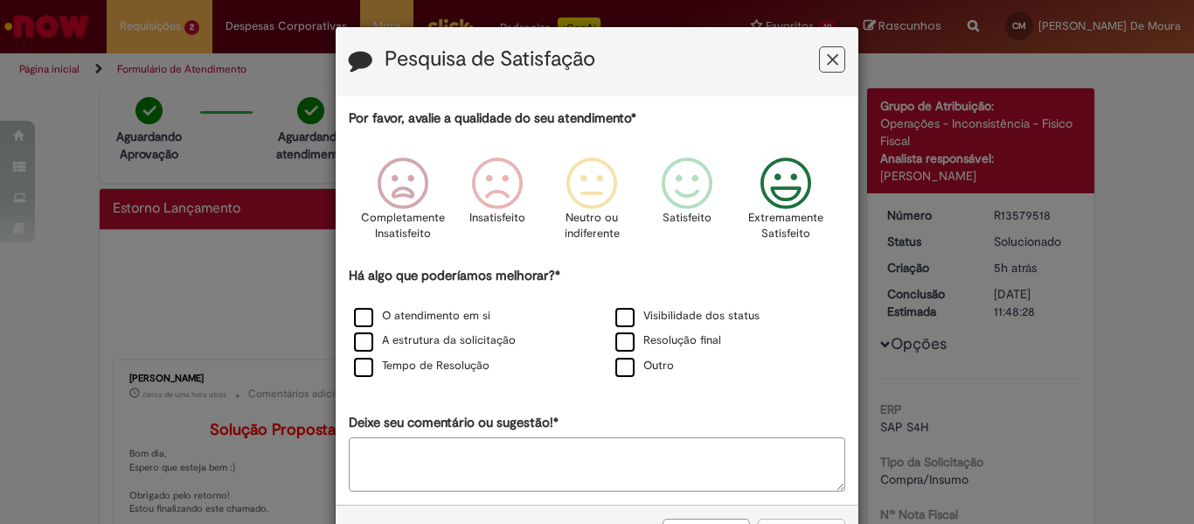
click at [790, 192] on icon "Feedback" at bounding box center [787, 183] width 66 height 52
click at [418, 316] on label "O atendimento em si" at bounding box center [422, 316] width 136 height 17
click at [417, 344] on label "A estrutura da solicitação" at bounding box center [435, 340] width 162 height 17
click at [418, 365] on label "Tempo de Resolução" at bounding box center [422, 366] width 136 height 17
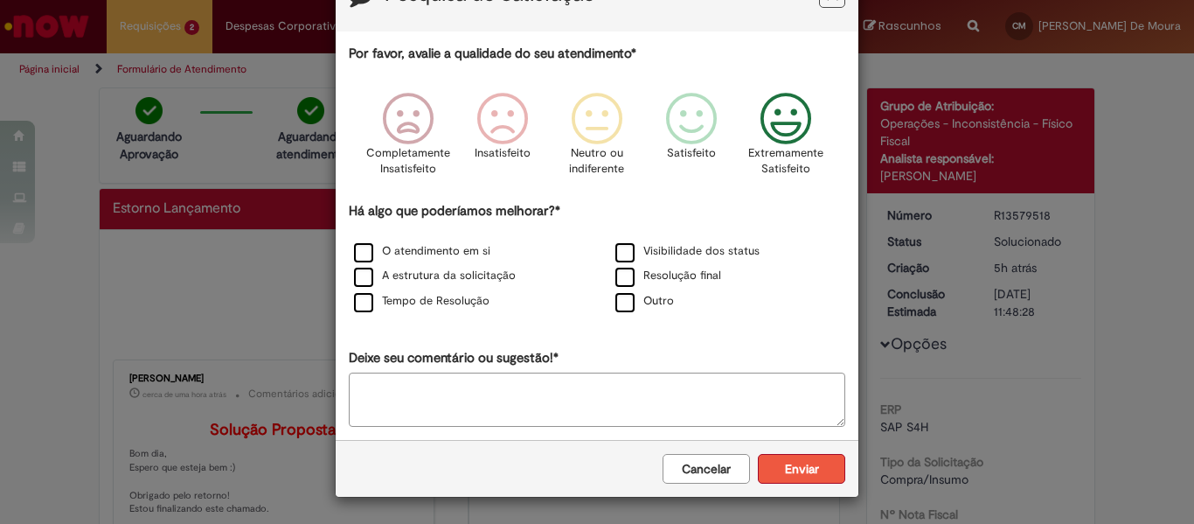
click at [792, 473] on button "Enviar" at bounding box center [801, 469] width 87 height 30
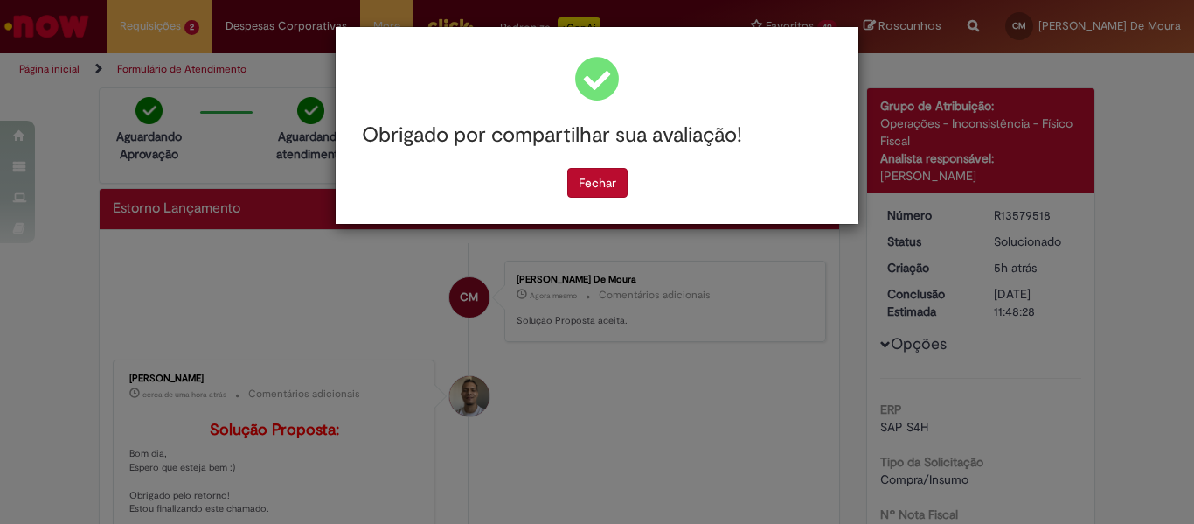
scroll to position [0, 0]
click at [601, 175] on button "Fechar" at bounding box center [597, 183] width 60 height 30
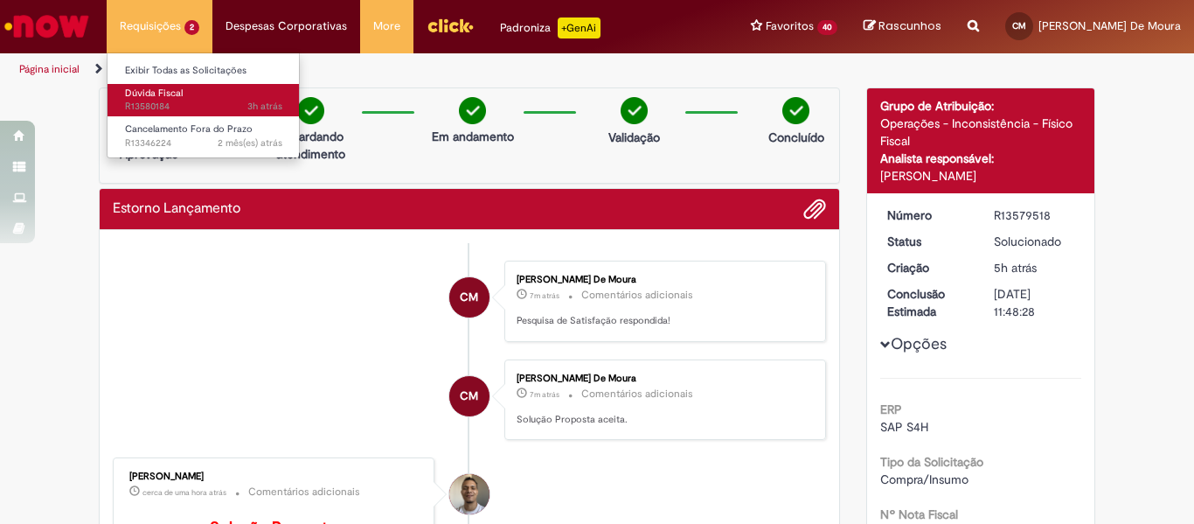
click at [150, 93] on span "Dúvida Fiscal" at bounding box center [154, 93] width 58 height 13
